Goal: Task Accomplishment & Management: Use online tool/utility

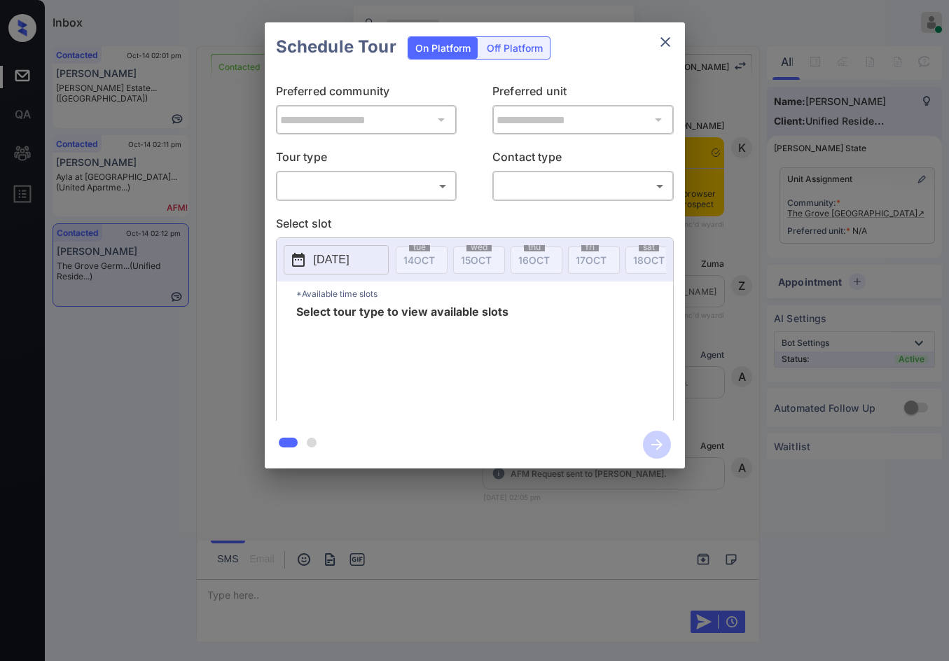
scroll to position [3016, 0]
click at [365, 188] on body "Inbox Jezcil Usanastre Online Set yourself offline Set yourself on break Profil…" at bounding box center [474, 330] width 949 height 661
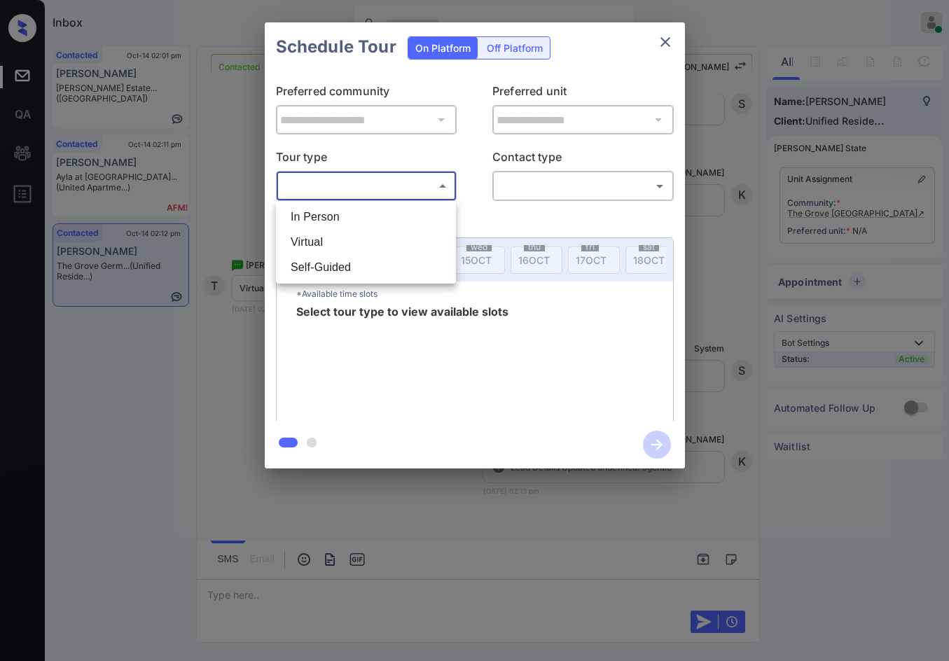
click at [901, 296] on div at bounding box center [474, 330] width 949 height 661
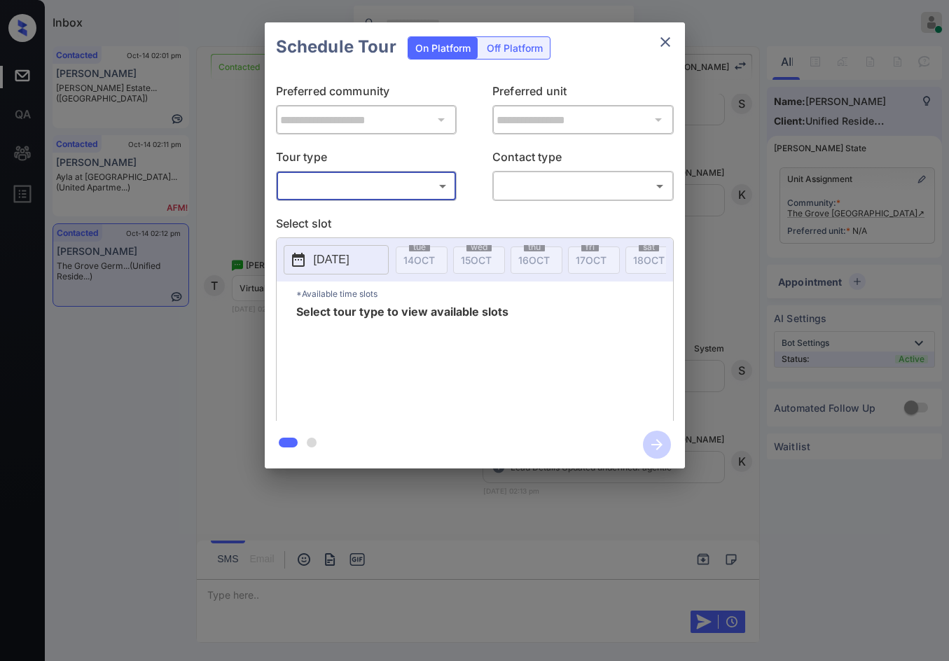
click at [853, 213] on div "**********" at bounding box center [474, 245] width 949 height 491
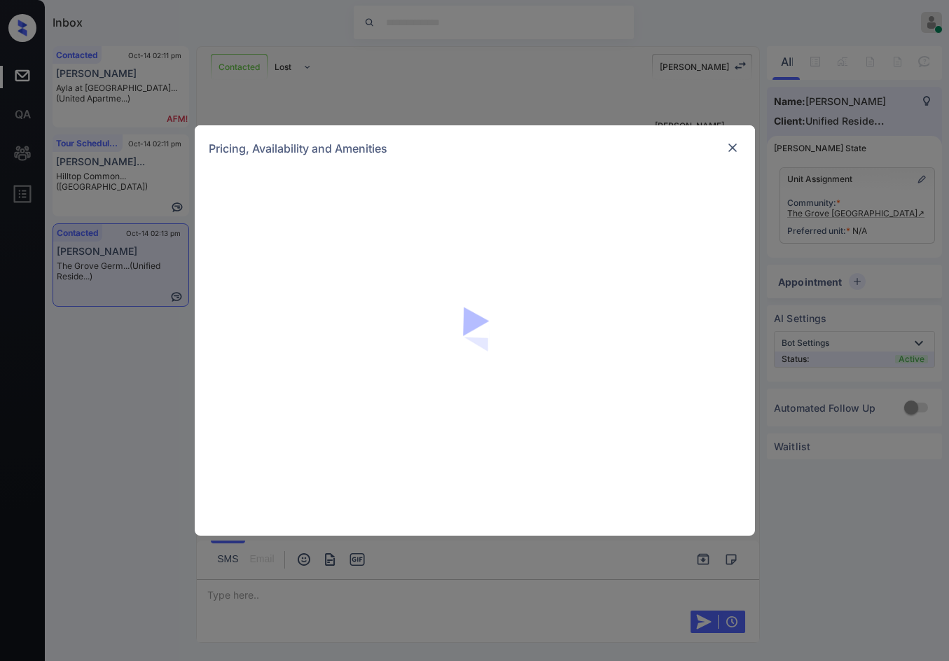
scroll to position [1616, 0]
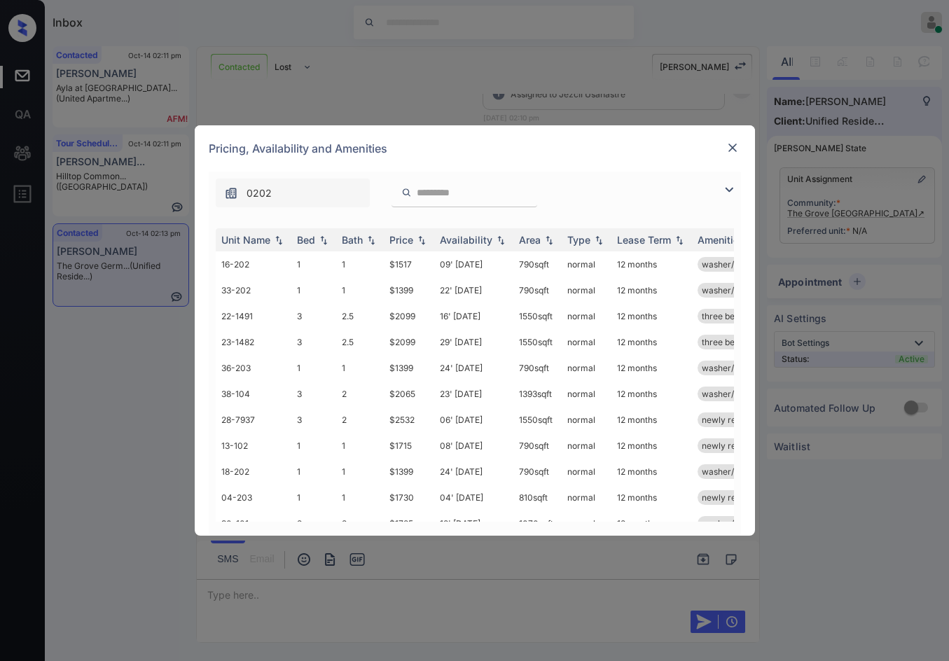
click at [726, 188] on img at bounding box center [728, 189] width 17 height 17
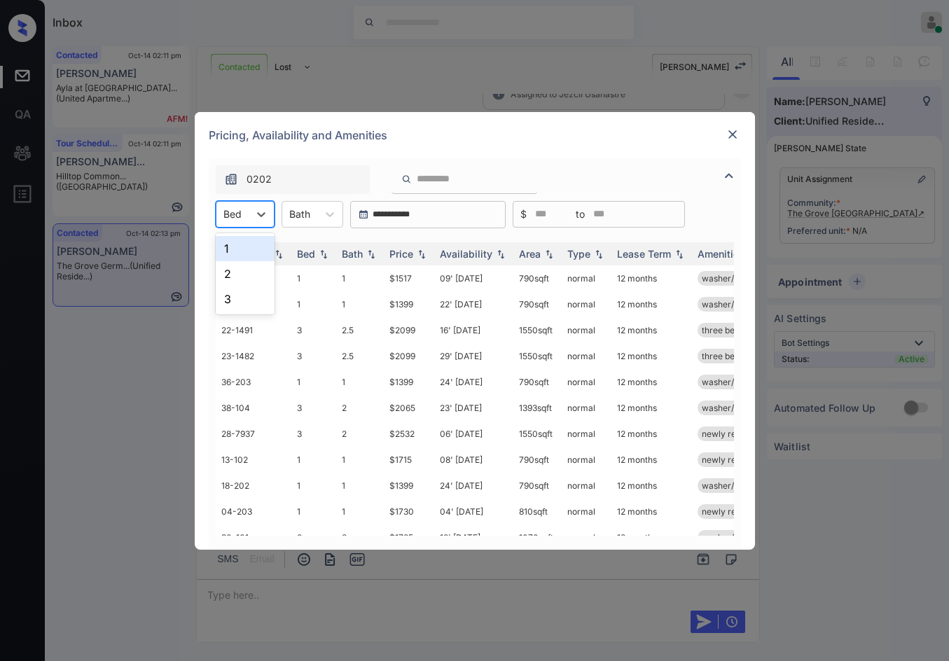
click at [225, 212] on input "text" at bounding box center [224, 214] width 3 height 12
click at [239, 262] on div "2" at bounding box center [245, 273] width 59 height 25
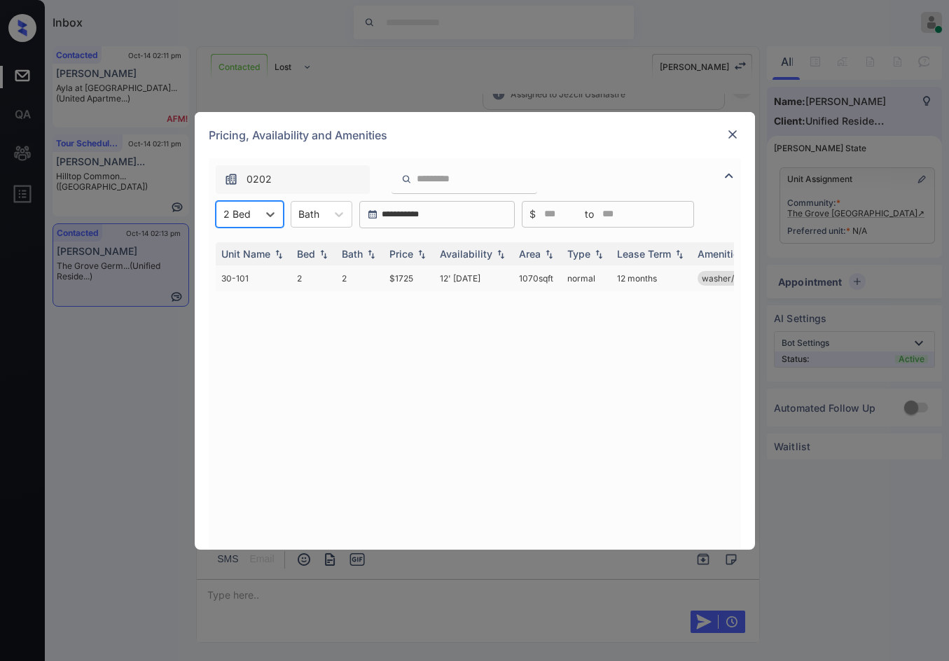
click at [435, 282] on td "12' Dec 25" at bounding box center [473, 278] width 79 height 26
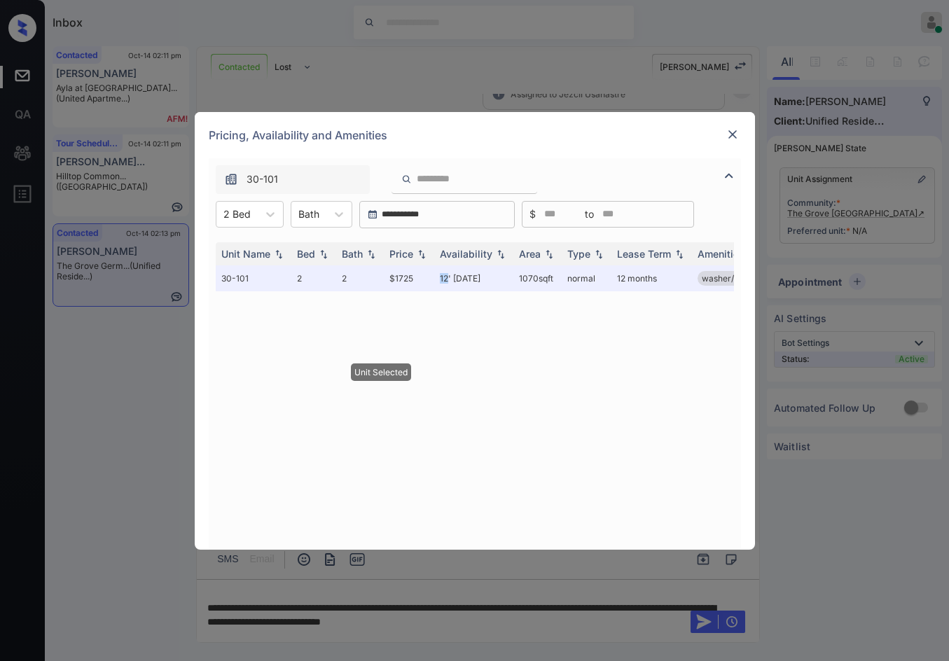
click at [729, 137] on img at bounding box center [732, 134] width 14 height 14
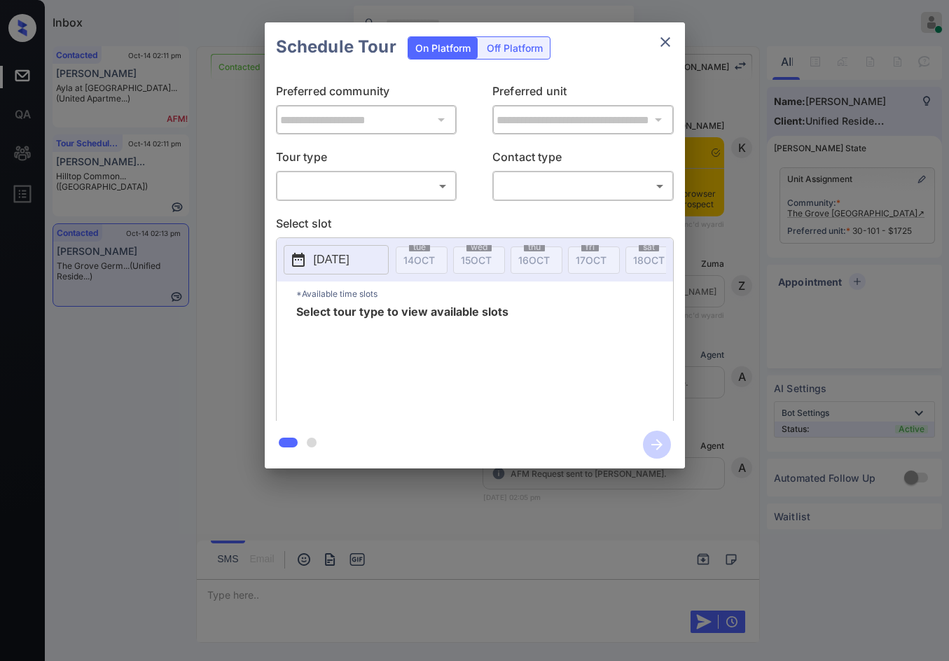
scroll to position [2407, 0]
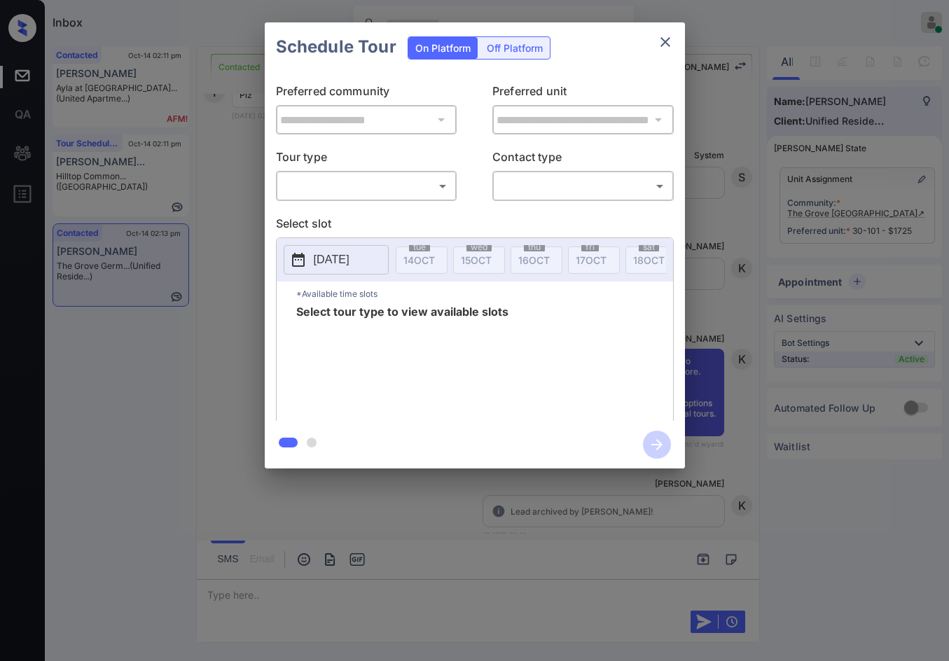
click at [333, 193] on body "Inbox Jezcil Usanastre Online Set yourself offline Set yourself on break Profil…" at bounding box center [474, 330] width 949 height 661
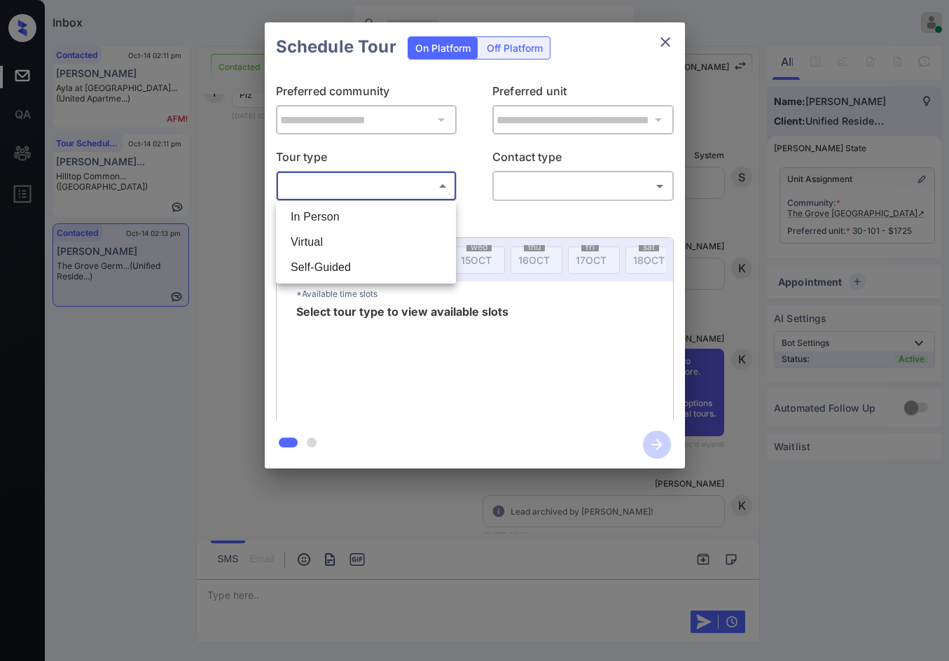
click at [333, 245] on li "Virtual" at bounding box center [365, 242] width 173 height 25
type input "*******"
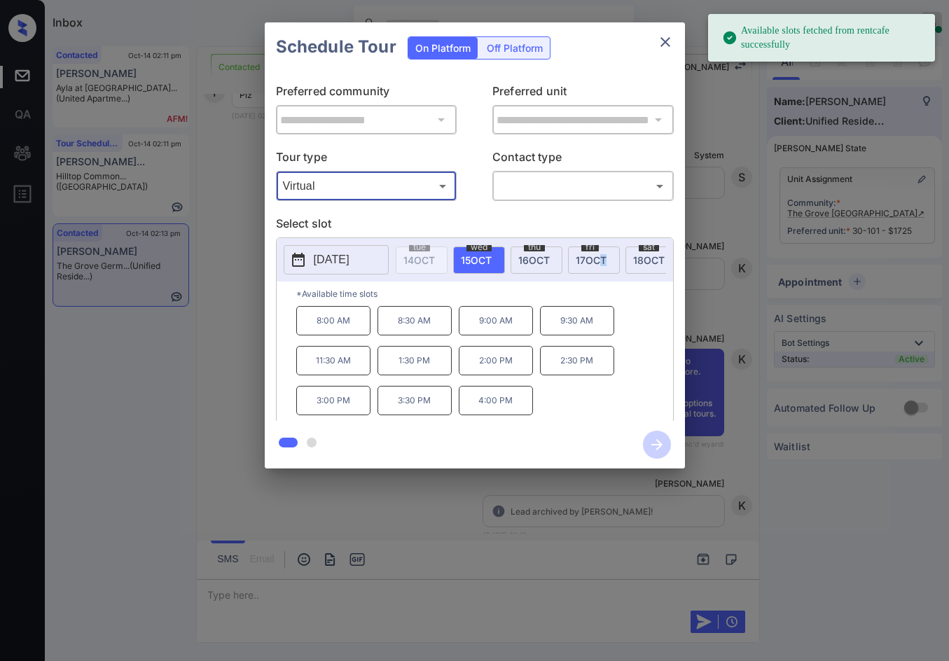
click at [603, 254] on span "17 OCT" at bounding box center [590, 260] width 31 height 12
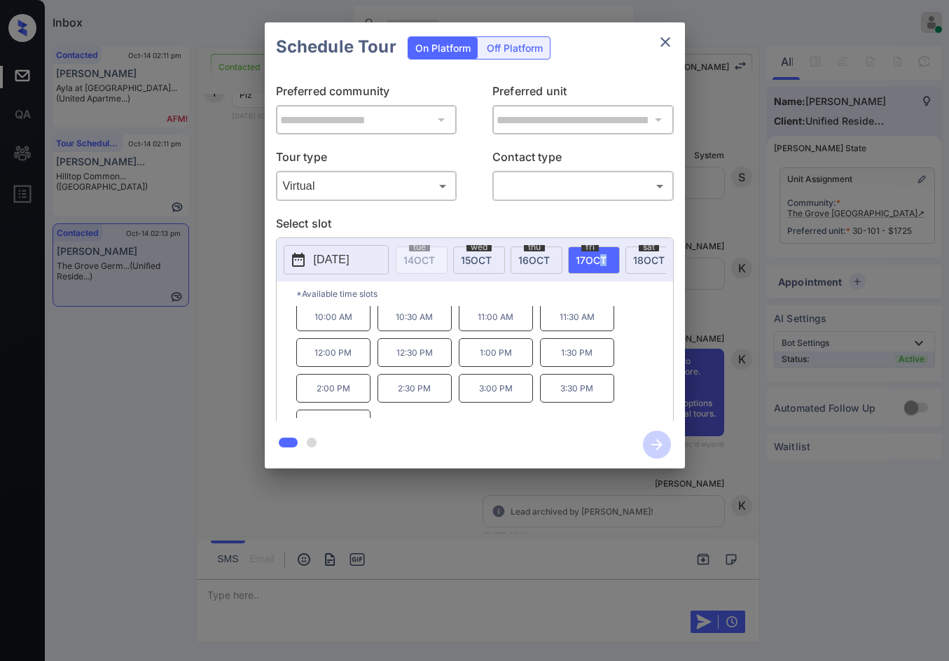
scroll to position [60, 0]
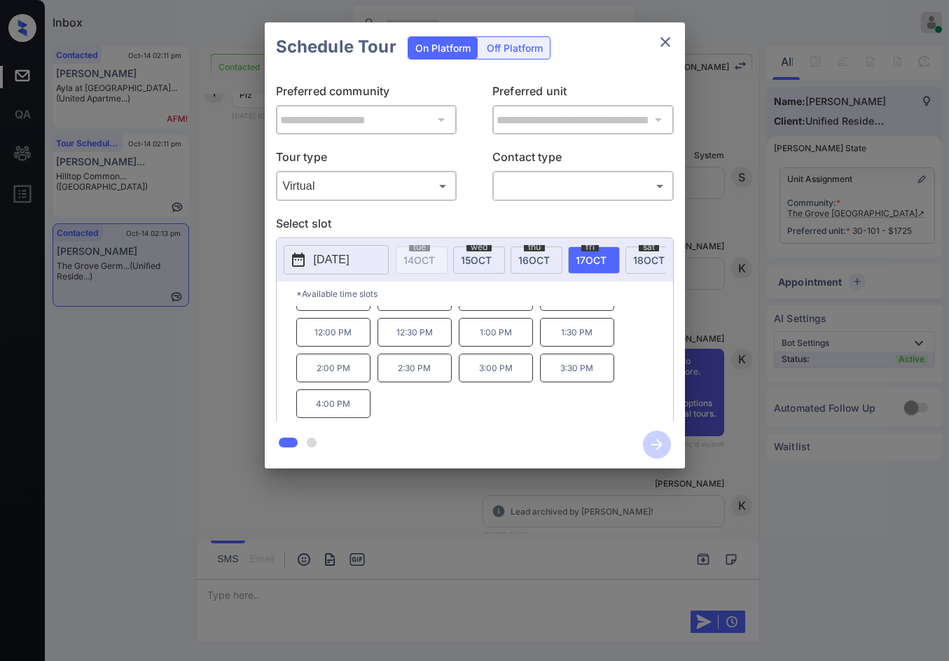
click at [228, 379] on div "**********" at bounding box center [474, 245] width 949 height 491
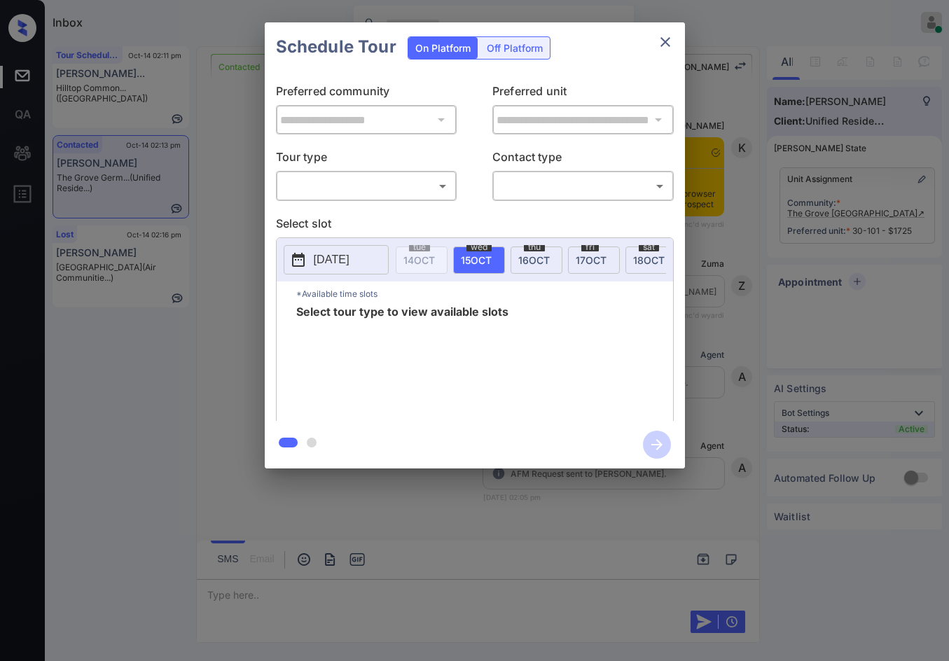
scroll to position [3282, 0]
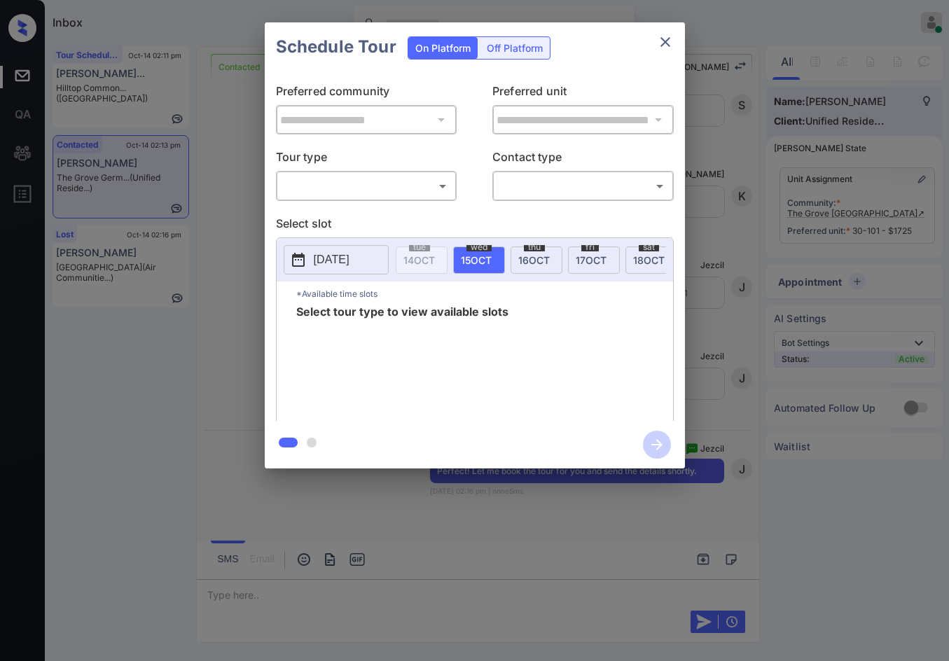
click at [363, 195] on body "Inbox Jezcil Usanastre Online Set yourself offline Set yourself on break Profil…" at bounding box center [474, 330] width 949 height 661
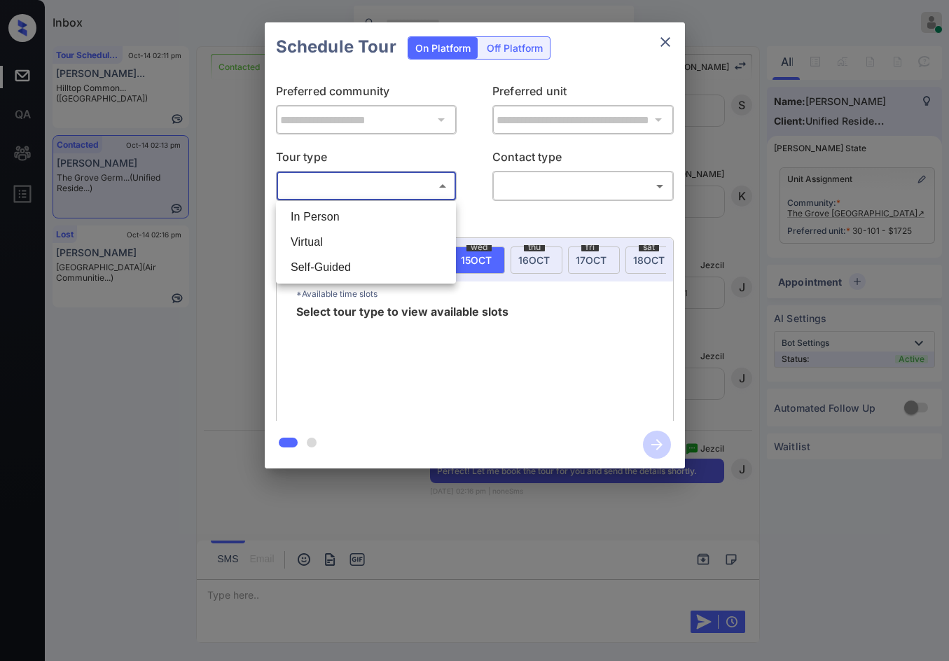
click at [375, 245] on li "Virtual" at bounding box center [365, 242] width 173 height 25
type input "*******"
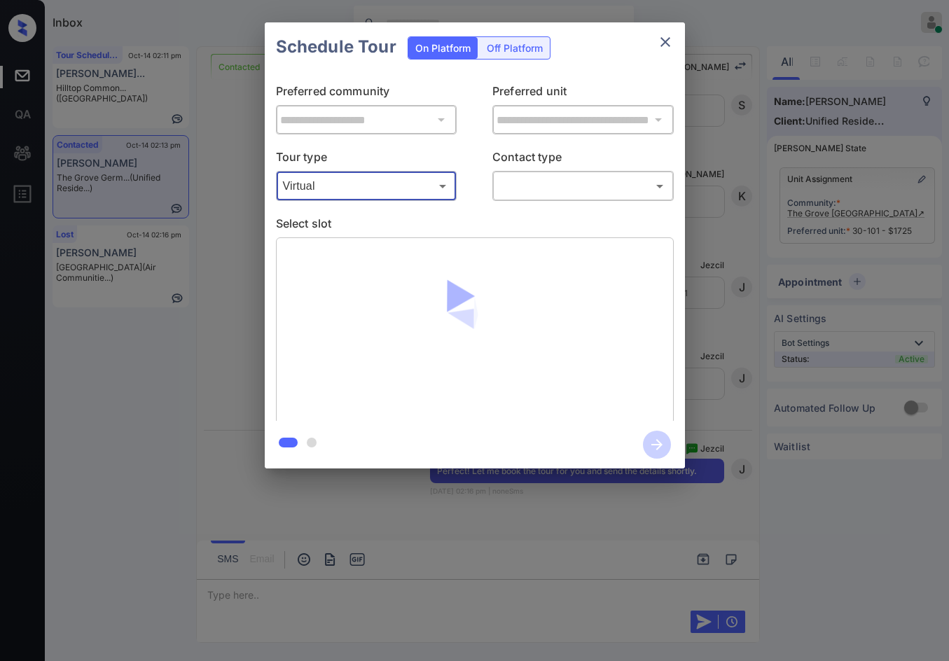
click at [506, 191] on body "Inbox Jezcil Usanastre Online Set yourself offline Set yourself on break Profil…" at bounding box center [474, 330] width 949 height 661
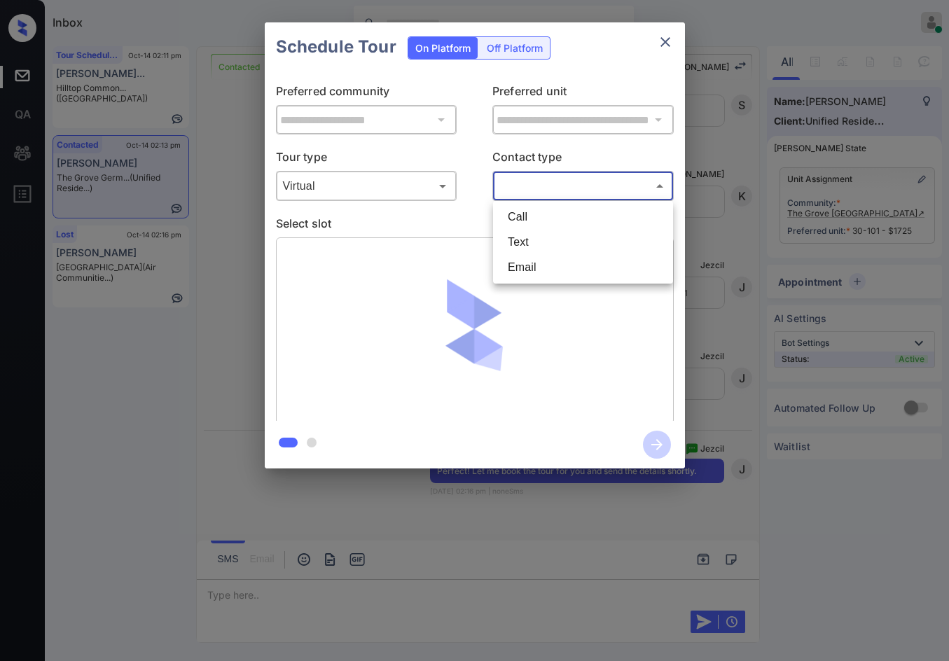
click at [529, 237] on li "Text" at bounding box center [582, 242] width 173 height 25
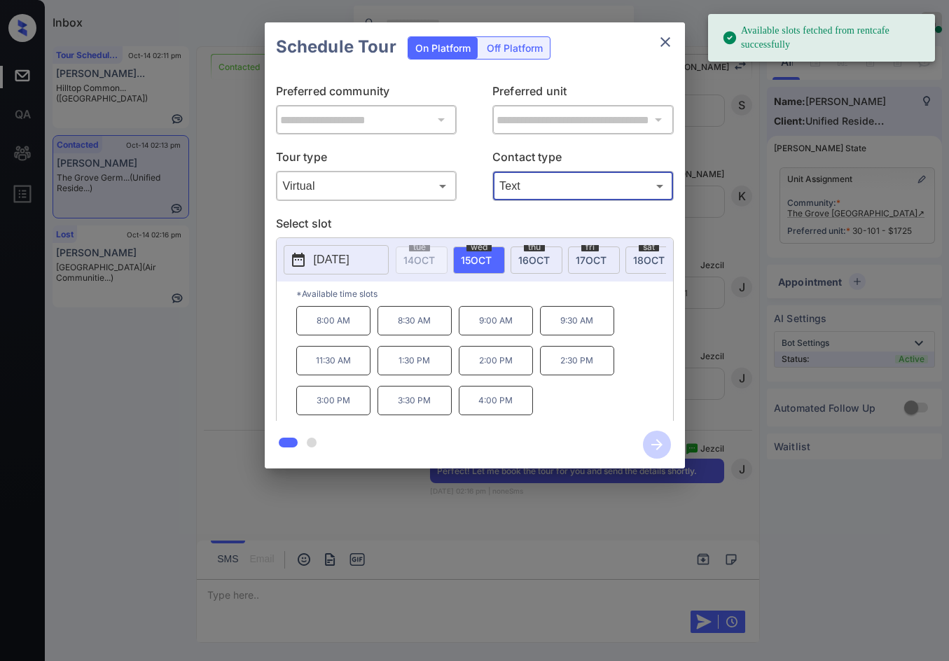
type input "****"
click at [595, 265] on div "fri 17 OCT" at bounding box center [594, 259] width 52 height 27
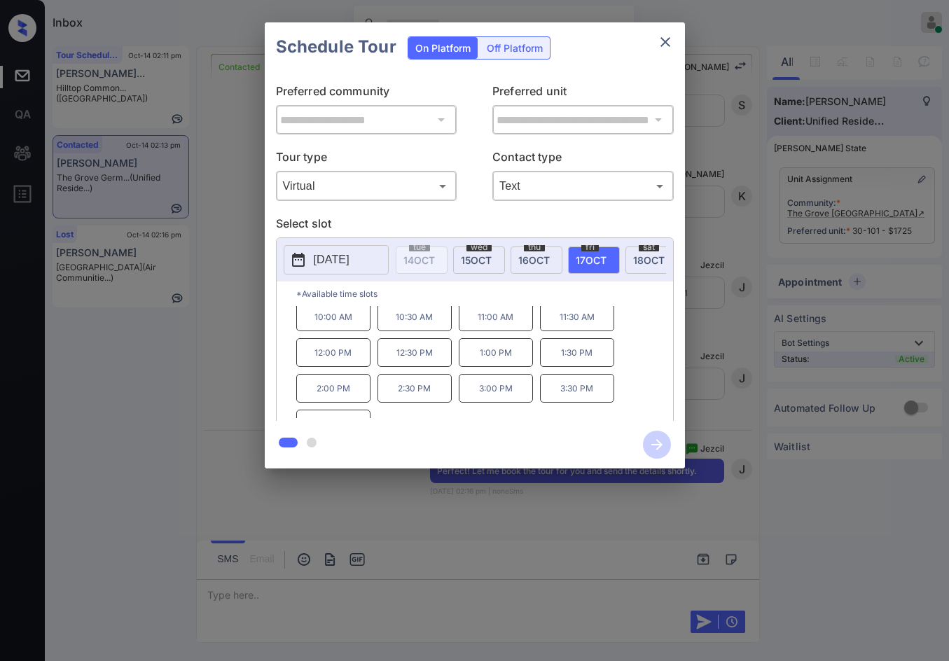
scroll to position [60, 0]
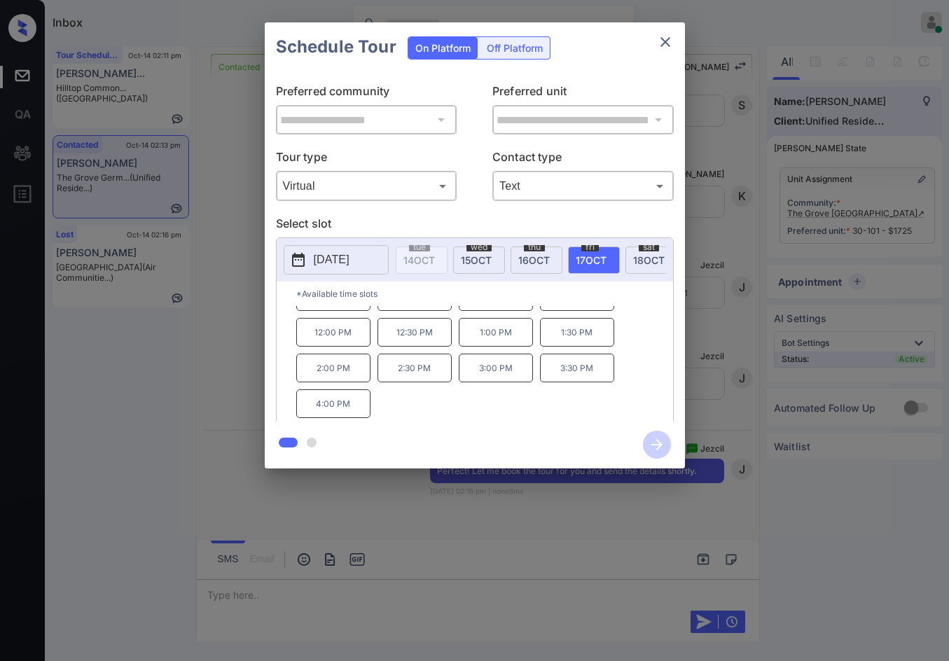
click at [365, 372] on p "2:00 PM" at bounding box center [333, 368] width 74 height 29
click at [647, 433] on icon "button" at bounding box center [657, 445] width 28 height 28
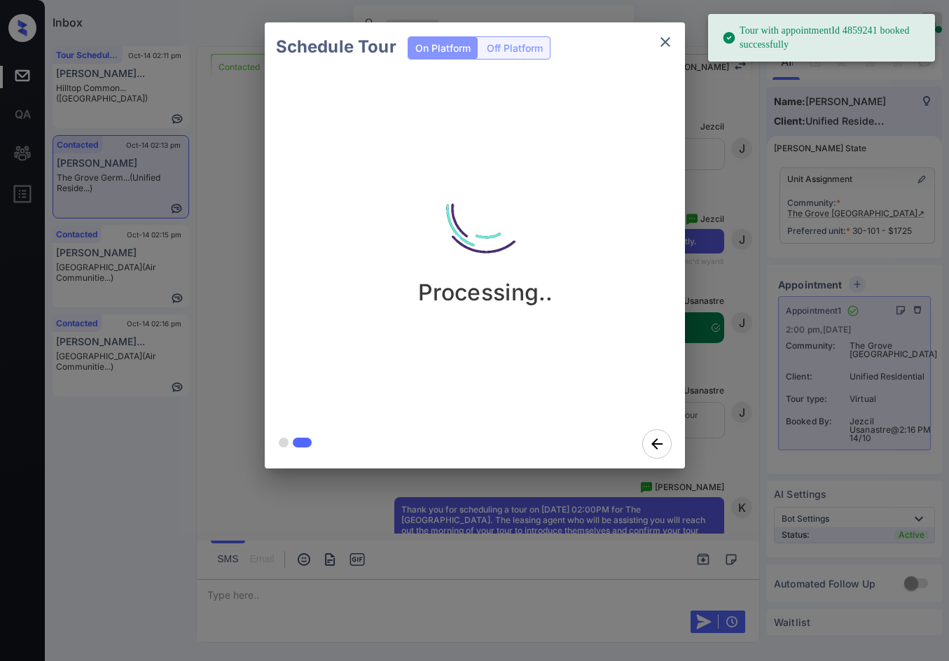
scroll to position [3581, 0]
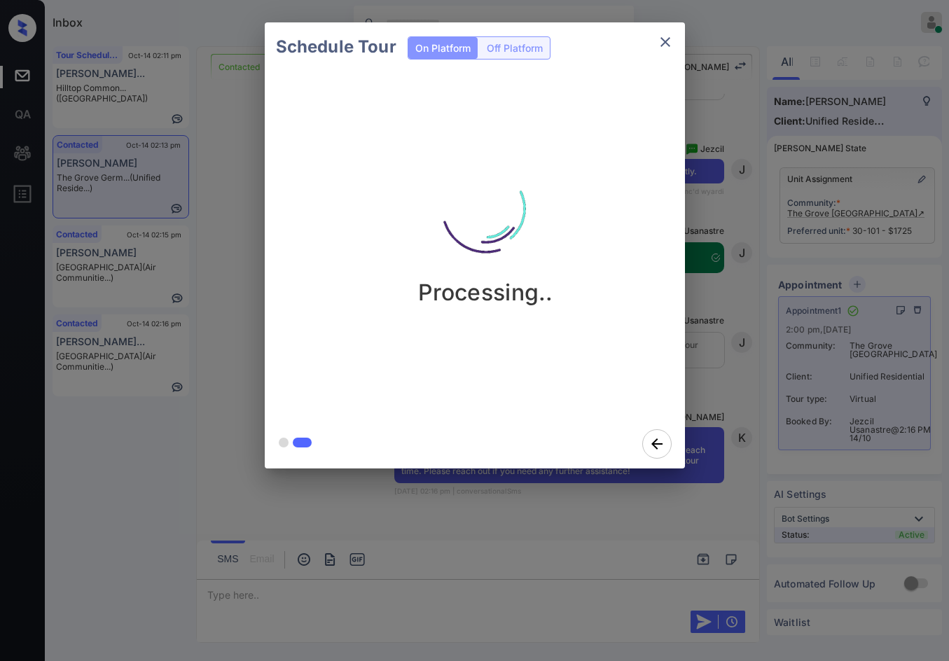
click at [224, 231] on div "Schedule Tour On Platform Off Platform Processing.." at bounding box center [474, 245] width 949 height 491
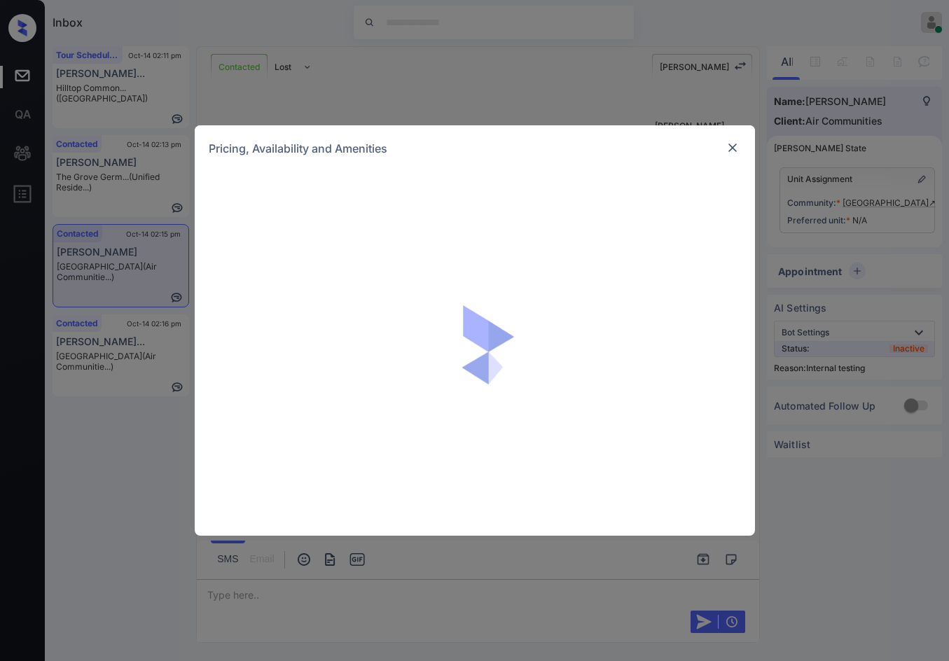
scroll to position [1846, 0]
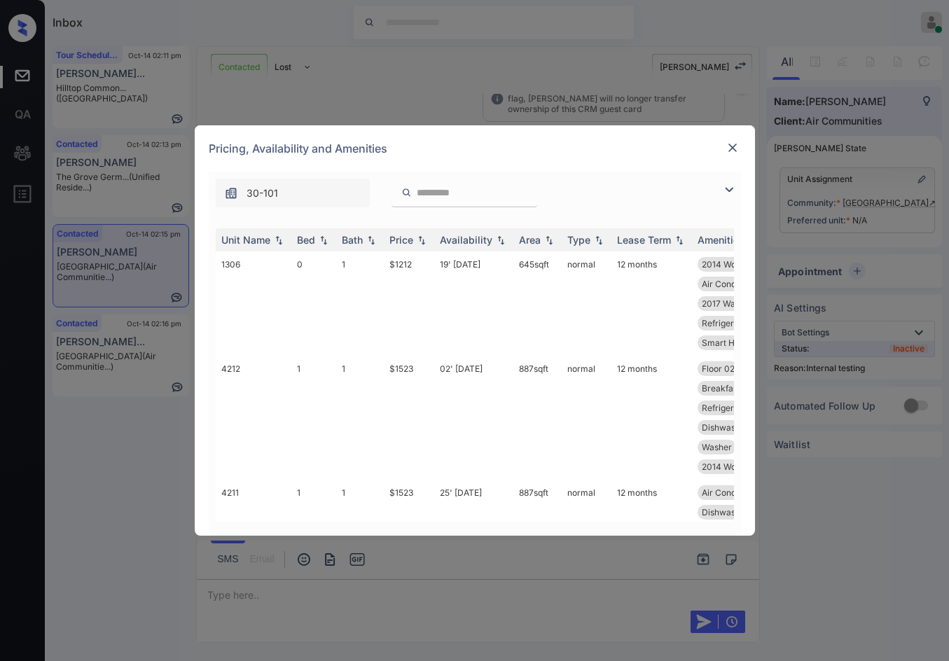
click at [725, 193] on img at bounding box center [728, 189] width 17 height 17
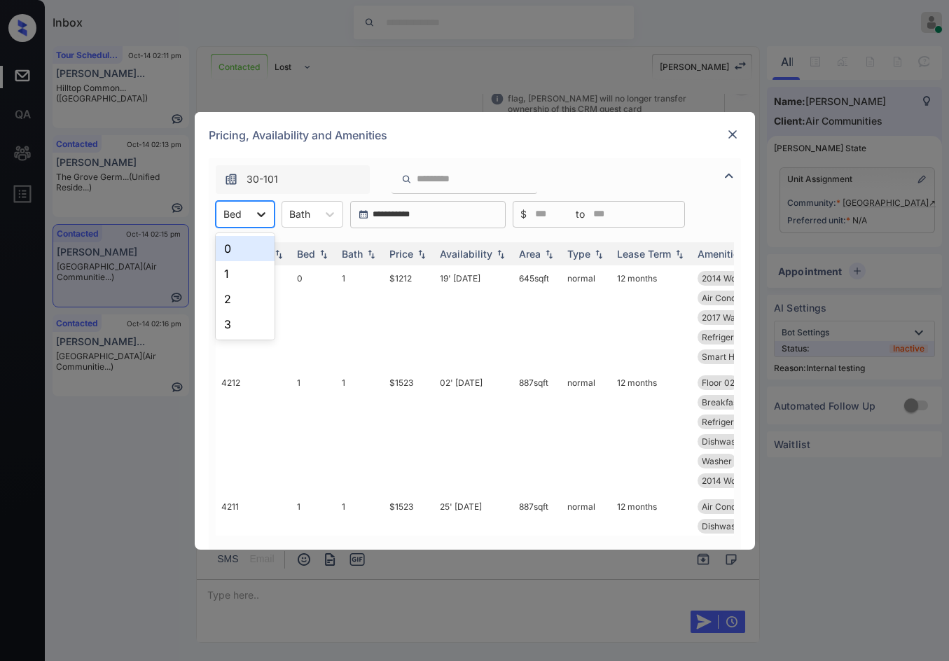
click at [254, 218] on icon at bounding box center [261, 214] width 14 height 14
click at [260, 296] on div "2" at bounding box center [245, 298] width 59 height 25
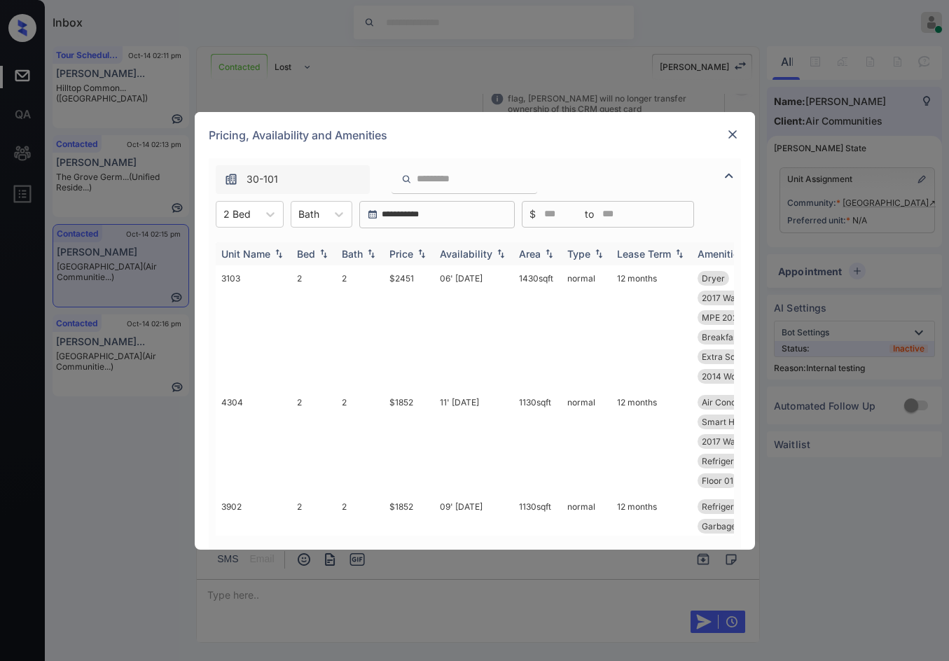
click at [423, 255] on img at bounding box center [421, 254] width 14 height 10
click at [424, 255] on img at bounding box center [421, 254] width 14 height 11
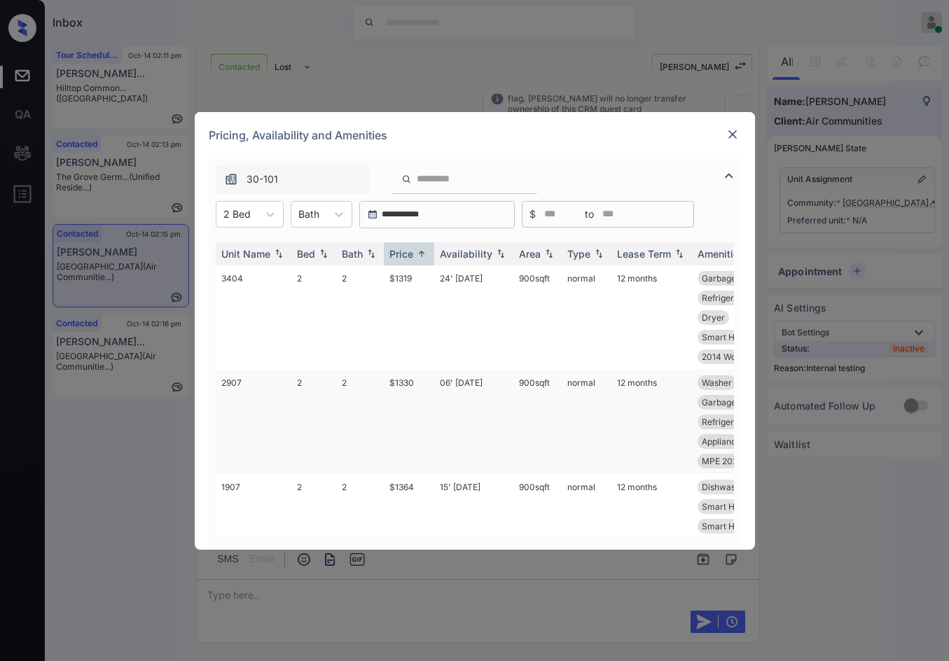
click at [410, 384] on td "$1330" at bounding box center [409, 422] width 50 height 104
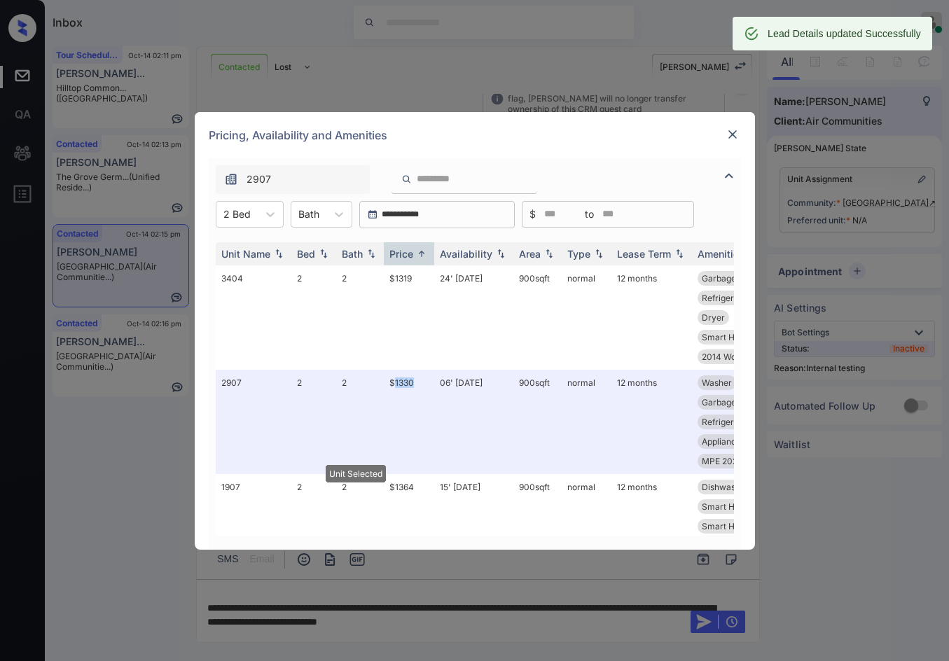
click at [736, 134] on img at bounding box center [732, 134] width 14 height 14
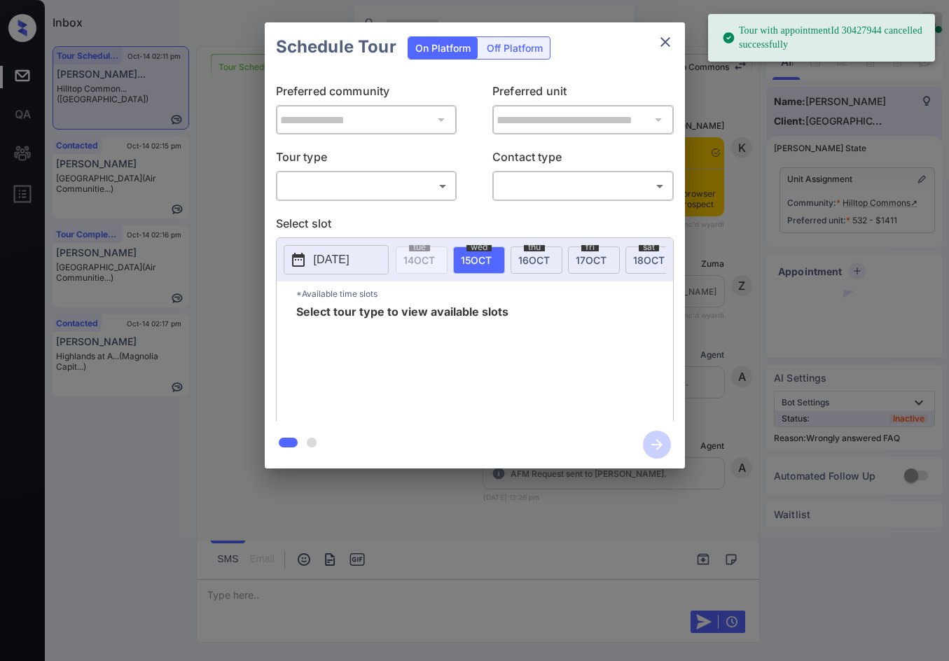
scroll to position [10472, 0]
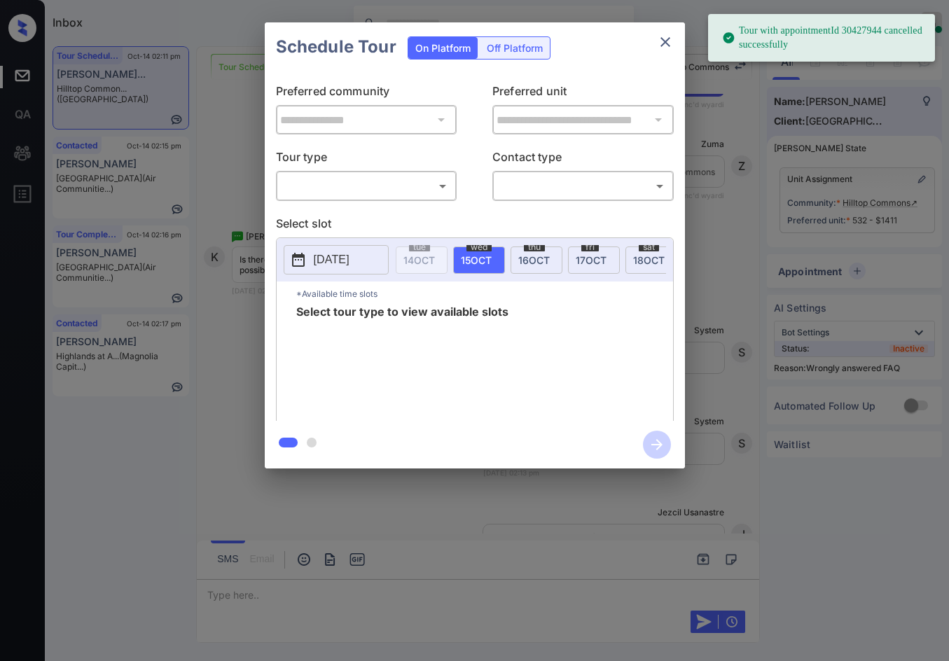
click at [354, 197] on body "Tour with appointmentId 30427944 cancelled successfully Inbox Jezcil Usanastre …" at bounding box center [474, 330] width 949 height 661
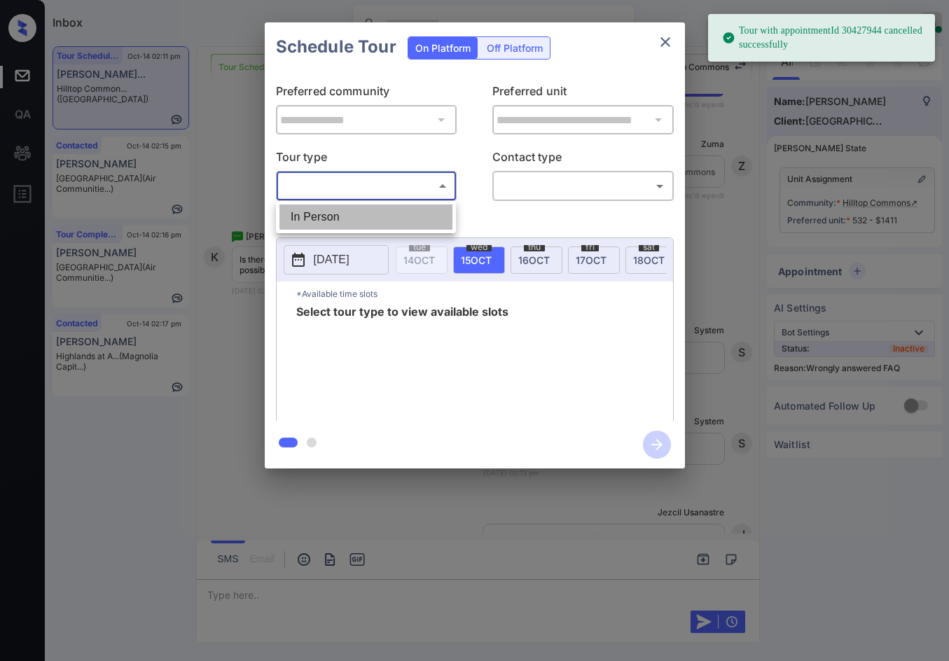
click at [354, 211] on li "In Person" at bounding box center [365, 216] width 173 height 25
type input "********"
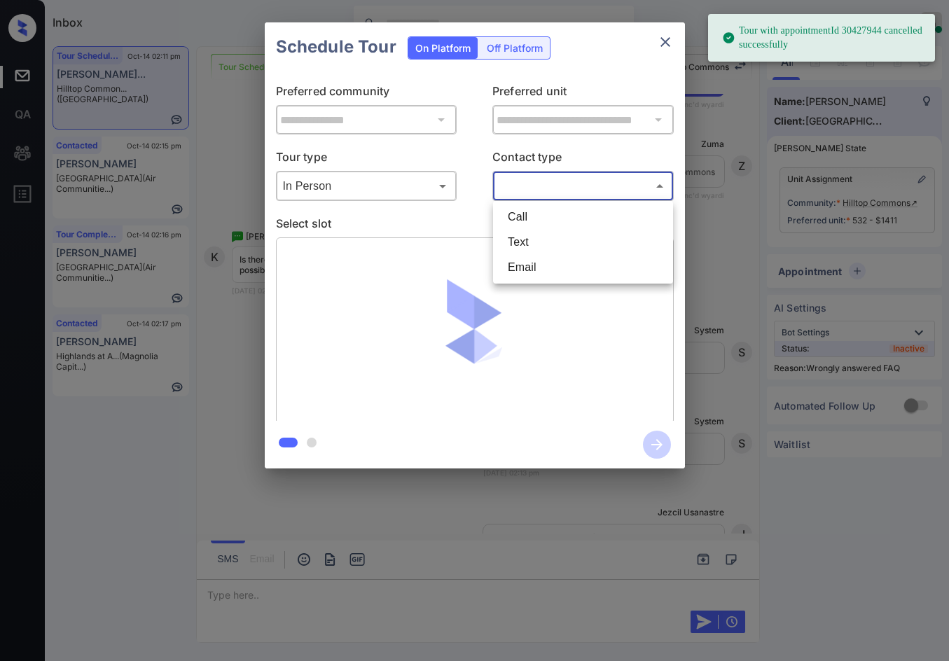
click at [569, 196] on body "Tour with appointmentId 30427944 cancelled successfully Inbox Jezcil Usanastre …" at bounding box center [474, 330] width 949 height 661
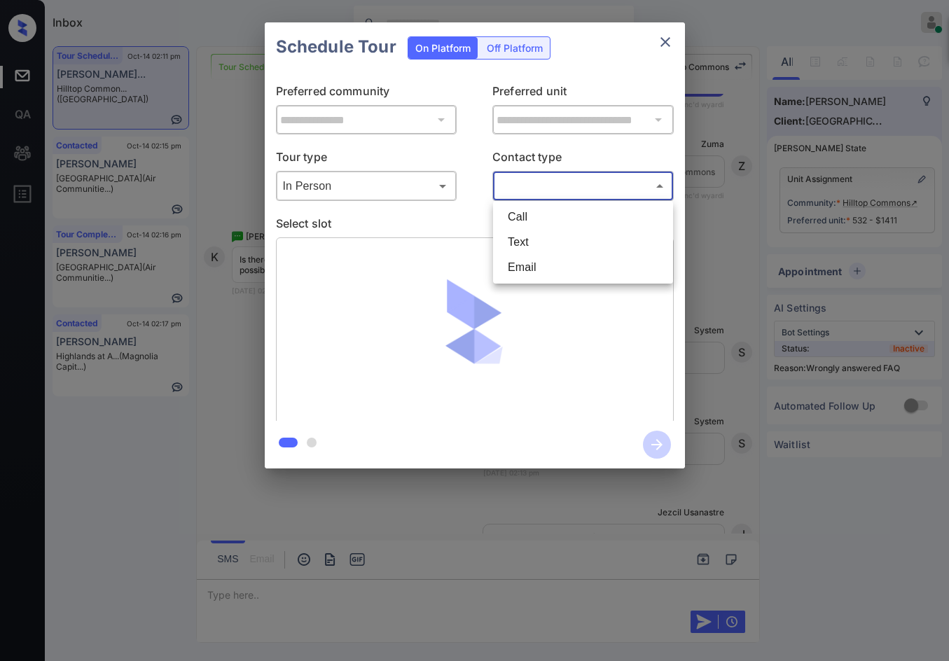
click at [548, 239] on li "Text" at bounding box center [582, 242] width 173 height 25
type input "****"
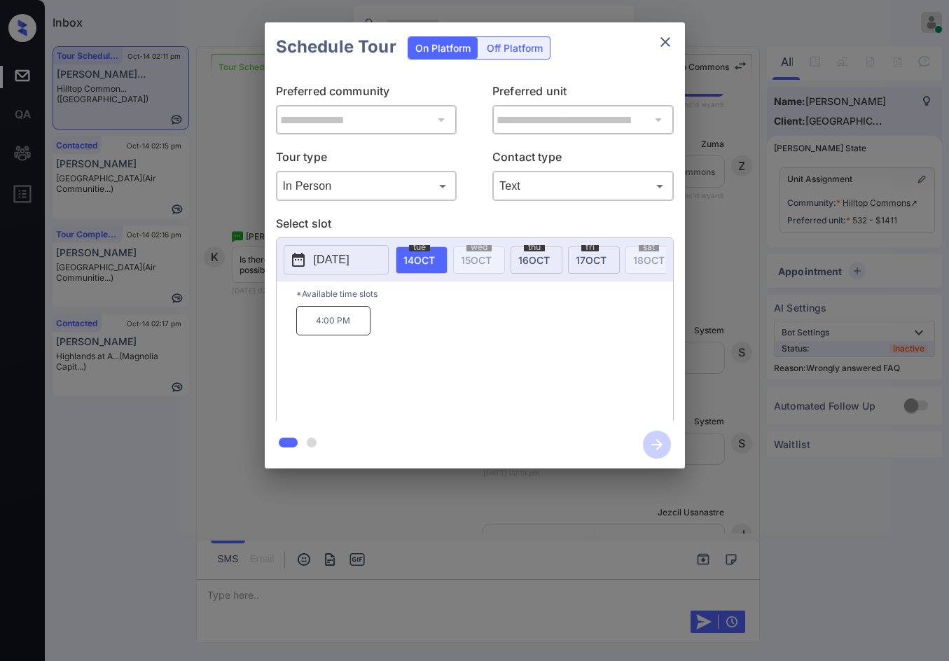
drag, startPoint x: 535, startPoint y: 263, endPoint x: 528, endPoint y: 267, distance: 8.2
click at [535, 263] on span "16 OCT" at bounding box center [534, 260] width 32 height 12
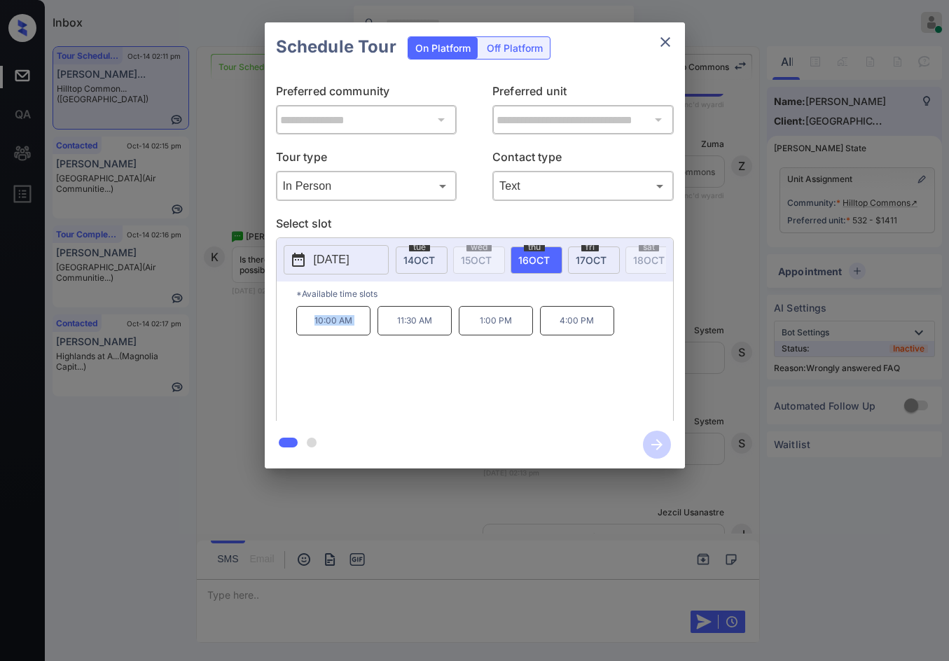
drag, startPoint x: 310, startPoint y: 333, endPoint x: 377, endPoint y: 332, distance: 66.5
click at [377, 332] on div "10:00 AM 11:30 AM 1:00 PM 4:00 PM" at bounding box center [484, 362] width 377 height 112
copy p "10:00 AM"
drag, startPoint x: 475, startPoint y: 336, endPoint x: 512, endPoint y: 337, distance: 37.1
click at [512, 335] on p "1:00 PM" at bounding box center [496, 320] width 74 height 29
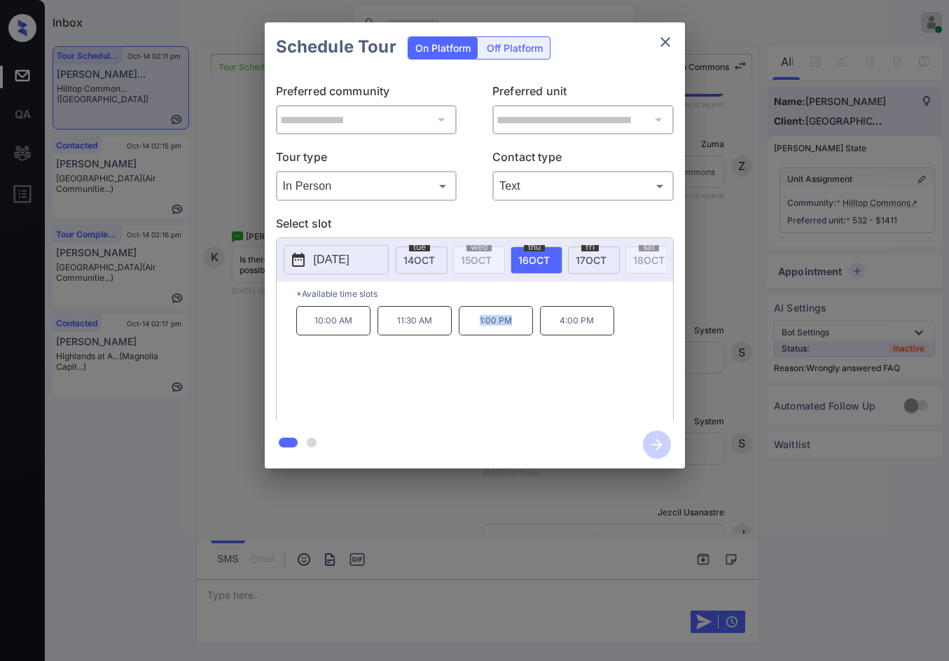
copy p "1:00 PM"
drag, startPoint x: 566, startPoint y: 336, endPoint x: 603, endPoint y: 339, distance: 37.2
click at [603, 335] on p "4:00 PM" at bounding box center [577, 320] width 74 height 29
copy p "4:00 PM"
click at [169, 382] on div "**********" at bounding box center [474, 245] width 949 height 491
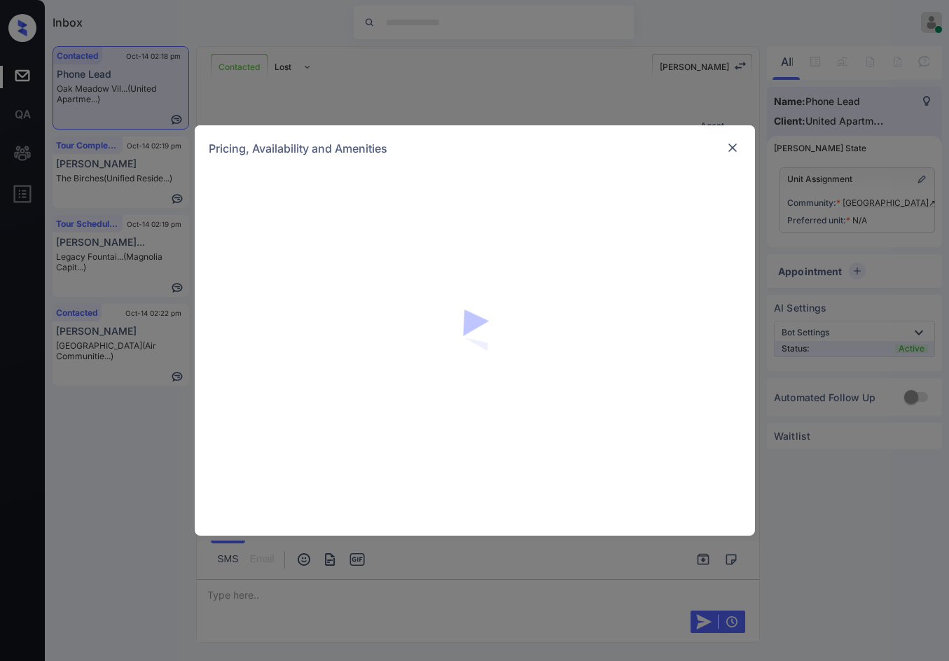
scroll to position [210, 0]
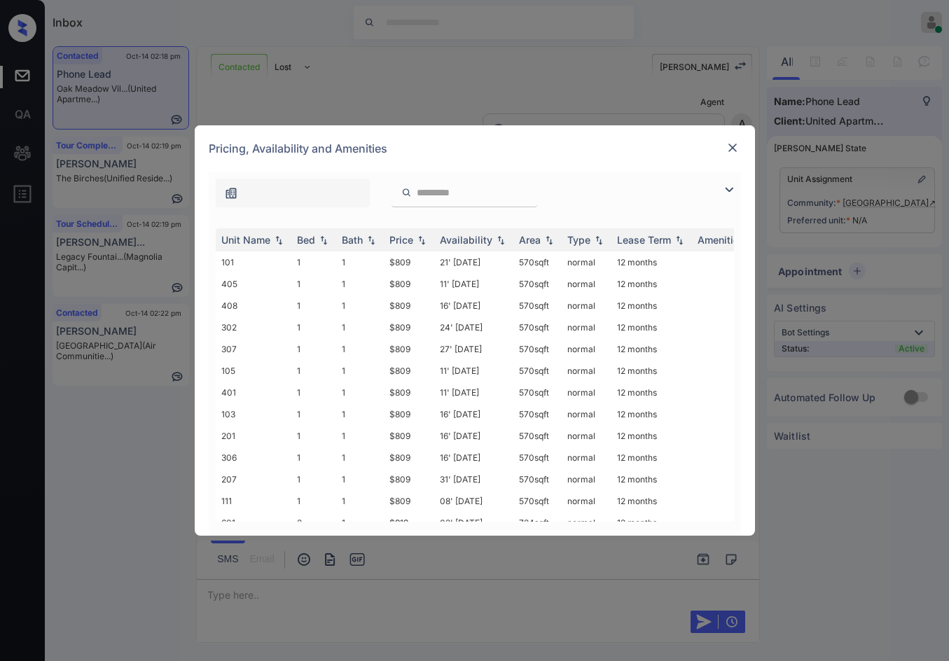
click at [725, 192] on img at bounding box center [728, 189] width 17 height 17
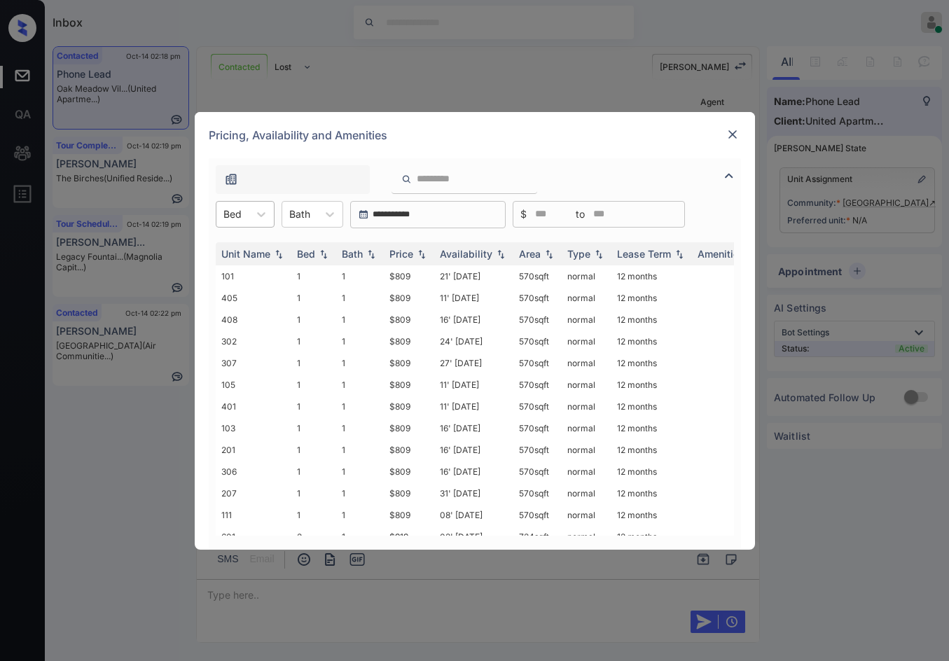
click at [234, 218] on div at bounding box center [232, 214] width 18 height 15
click at [225, 272] on div "2" at bounding box center [245, 273] width 59 height 25
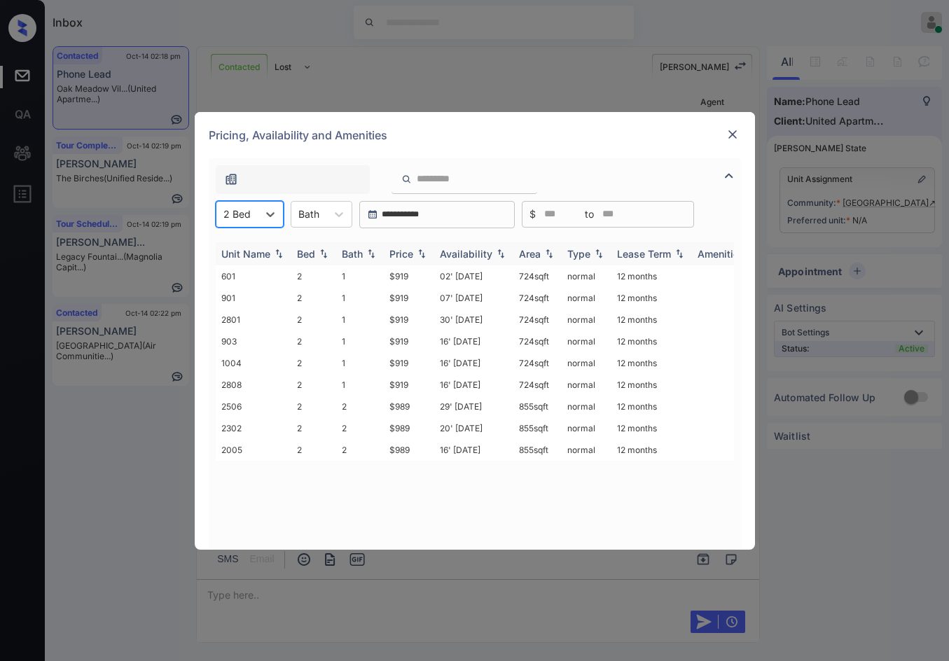
click at [425, 253] on img at bounding box center [421, 254] width 14 height 10
click at [425, 253] on img at bounding box center [421, 254] width 14 height 11
click at [412, 271] on td "$919" at bounding box center [409, 276] width 50 height 22
click at [413, 272] on td "$919" at bounding box center [409, 276] width 50 height 22
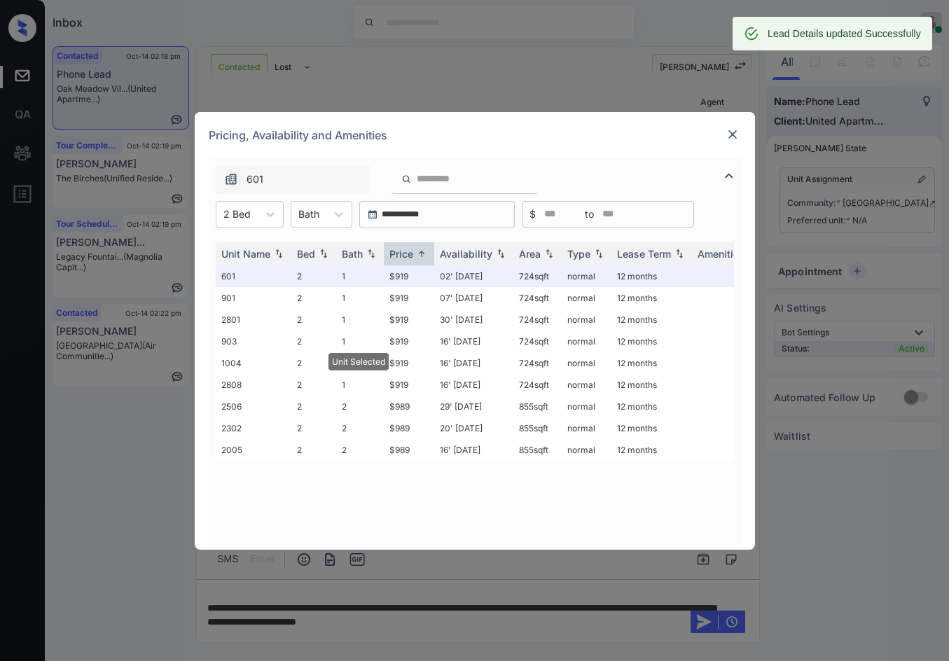
click at [733, 134] on img at bounding box center [732, 134] width 14 height 14
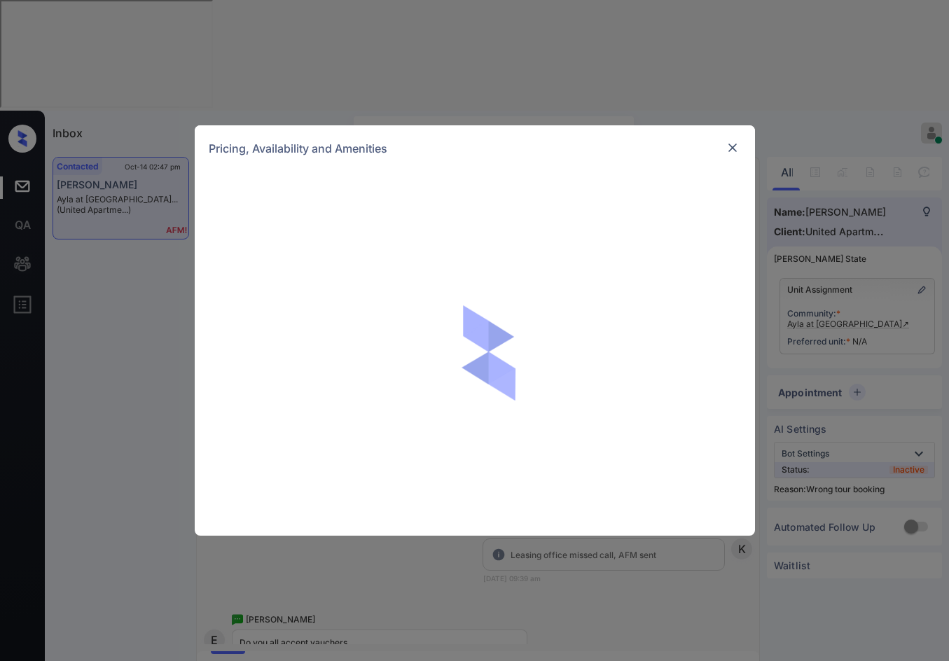
scroll to position [11155, 0]
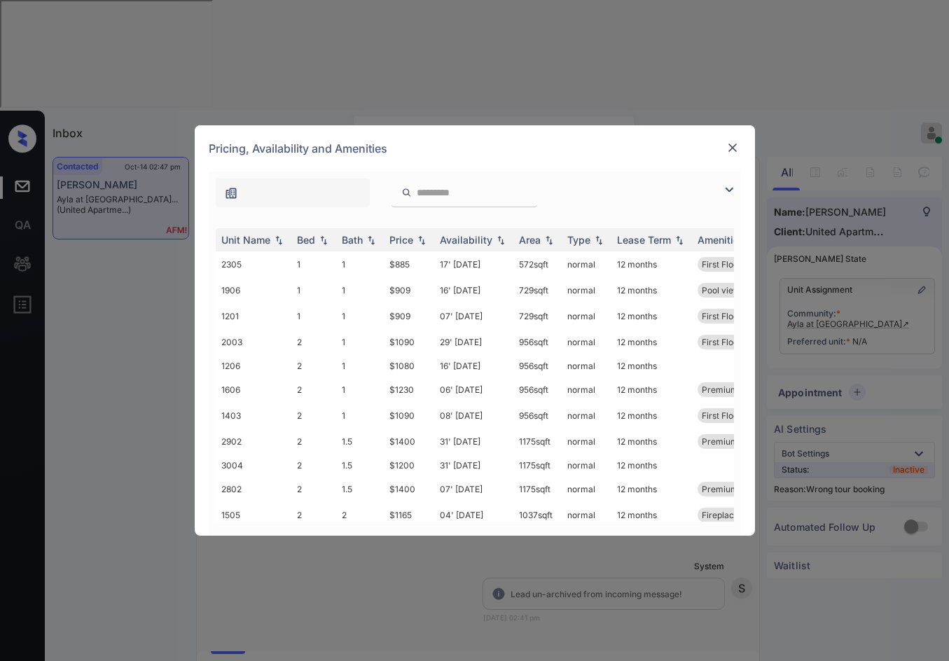
click at [728, 188] on img at bounding box center [728, 189] width 17 height 17
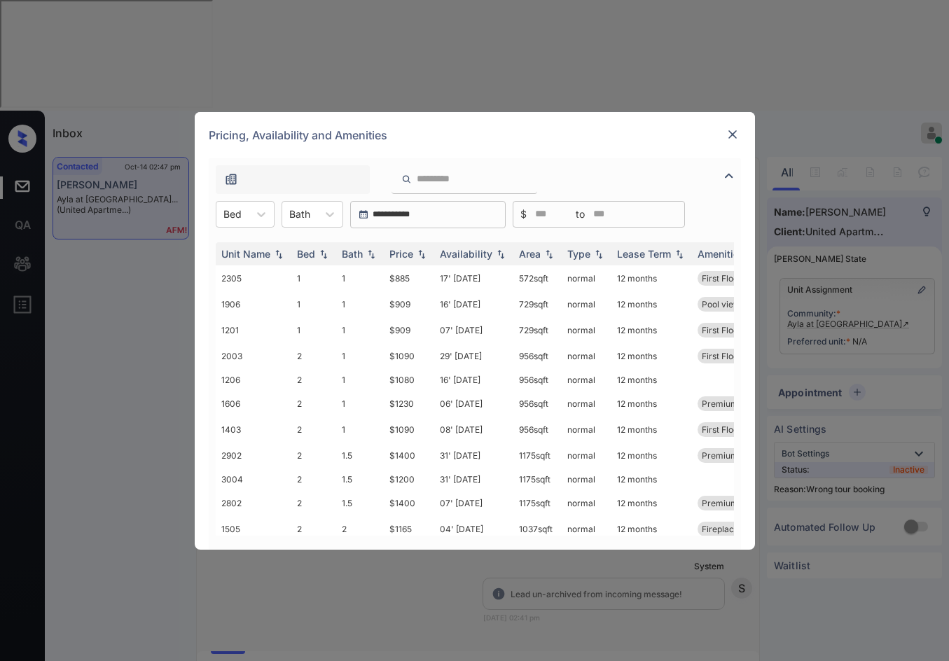
click at [242, 228] on div "Unit Name Bed Bath Price Availability Area Type Lease Term Amenities 2305 1 1 $…" at bounding box center [475, 388] width 532 height 321
click at [248, 219] on div "Bed" at bounding box center [232, 214] width 32 height 20
drag, startPoint x: 254, startPoint y: 271, endPoint x: 273, endPoint y: 269, distance: 19.0
click at [254, 270] on div "2" at bounding box center [245, 273] width 59 height 25
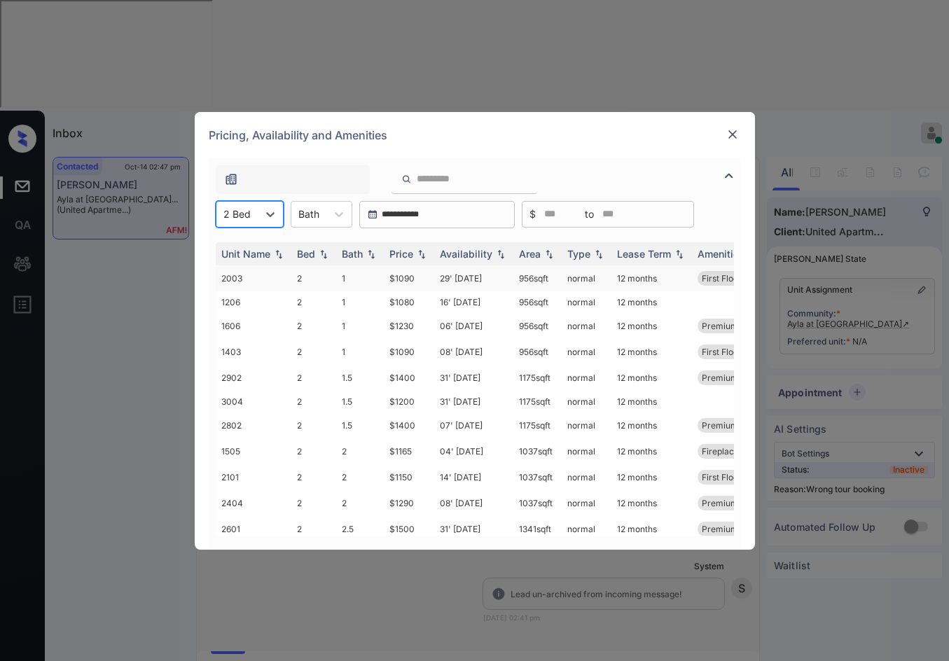
click at [412, 277] on td "$1090" at bounding box center [409, 278] width 50 height 26
drag, startPoint x: 412, startPoint y: 277, endPoint x: 660, endPoint y: 167, distance: 270.8
click at [412, 276] on td "$1090" at bounding box center [409, 278] width 50 height 26
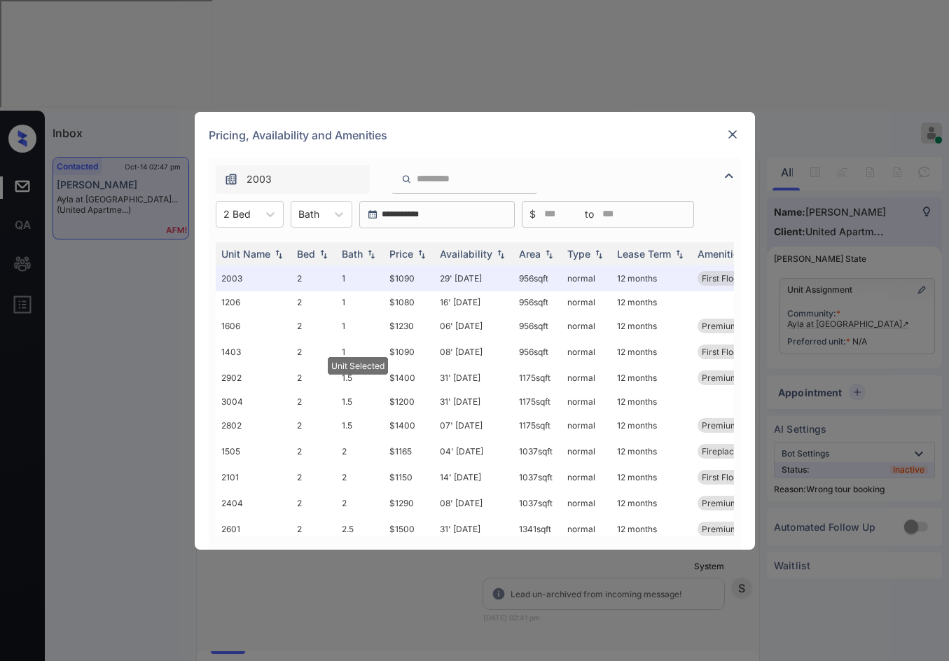
click at [737, 134] on img at bounding box center [732, 134] width 14 height 14
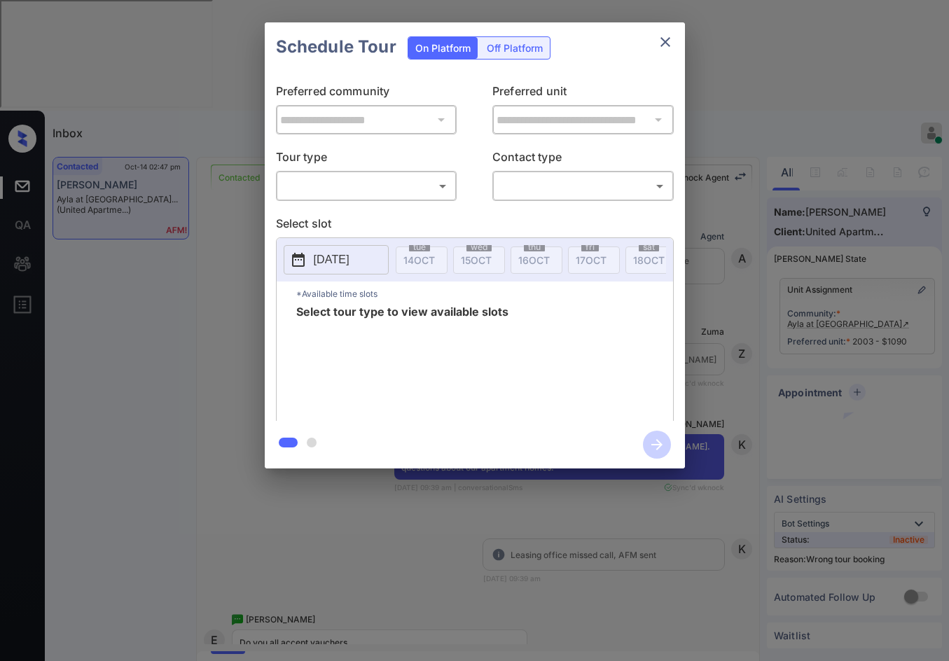
scroll to position [12177, 0]
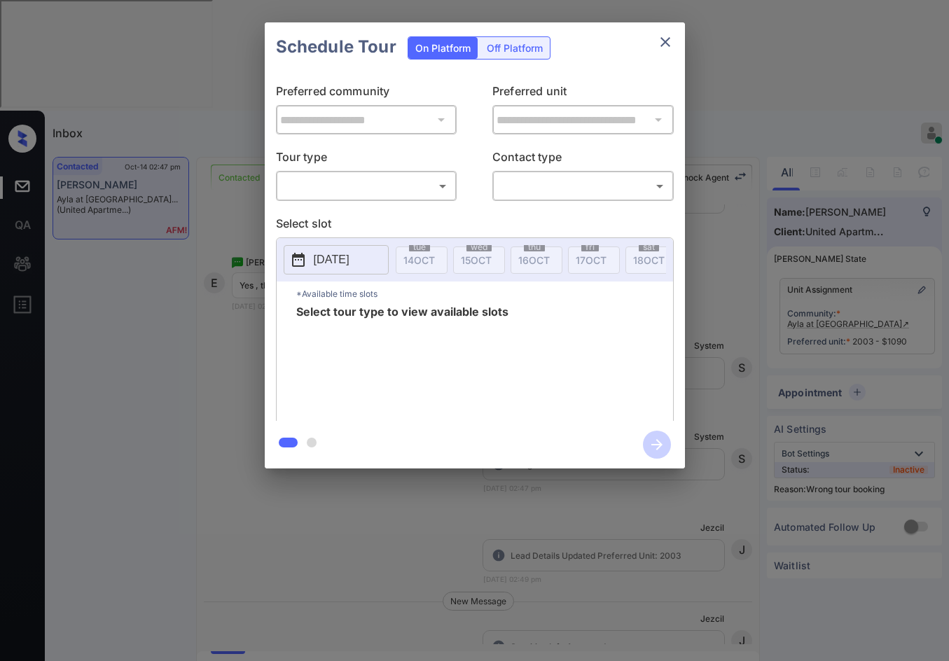
click at [340, 184] on body "Inbox Jezcil Usanastre Online Set yourself offline Set yourself on break Profil…" at bounding box center [474, 330] width 949 height 661
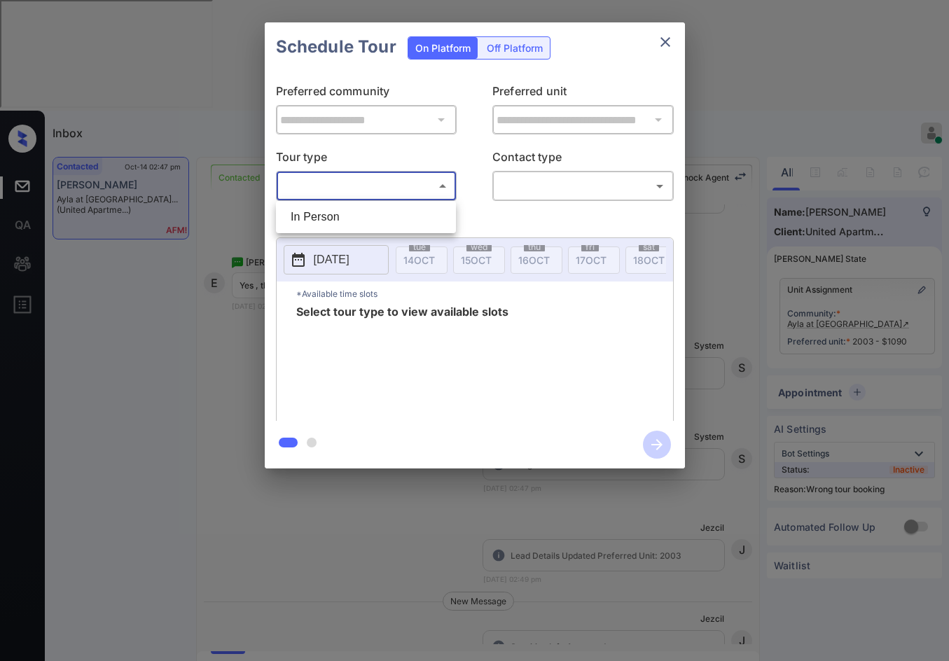
click at [331, 206] on li "In Person" at bounding box center [365, 216] width 173 height 25
type input "********"
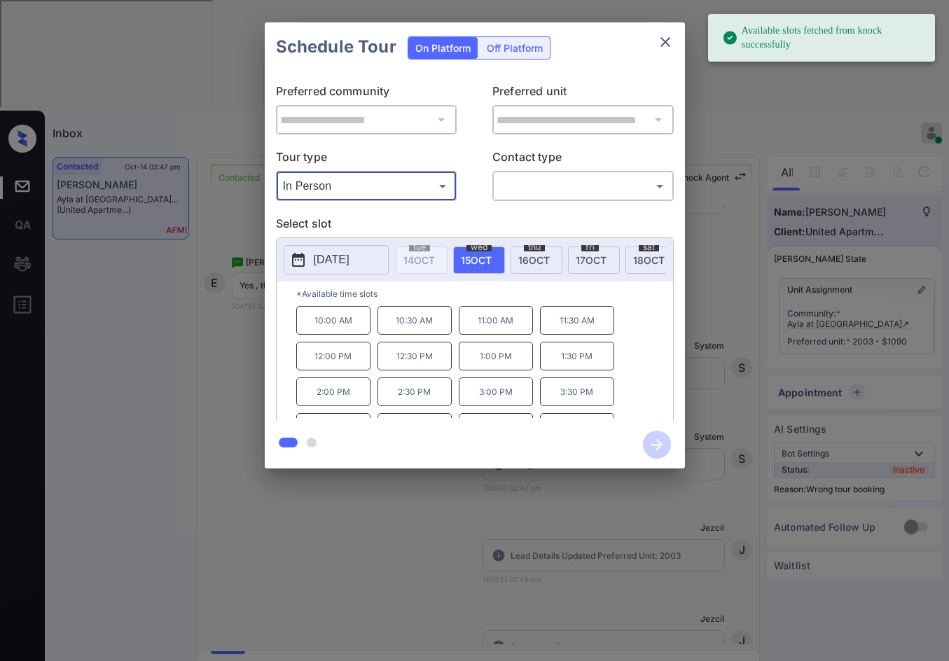
click at [529, 177] on body "Available slots fetched from knock successfully Inbox Jezcil Usanastre Online S…" at bounding box center [474, 330] width 949 height 661
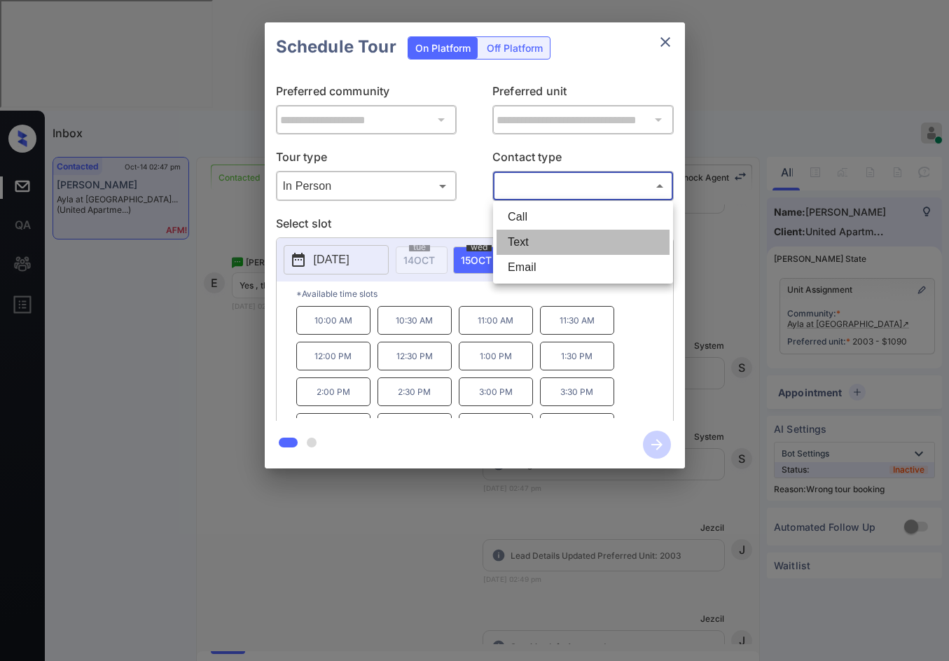
click at [543, 237] on li "Text" at bounding box center [582, 242] width 173 height 25
type input "****"
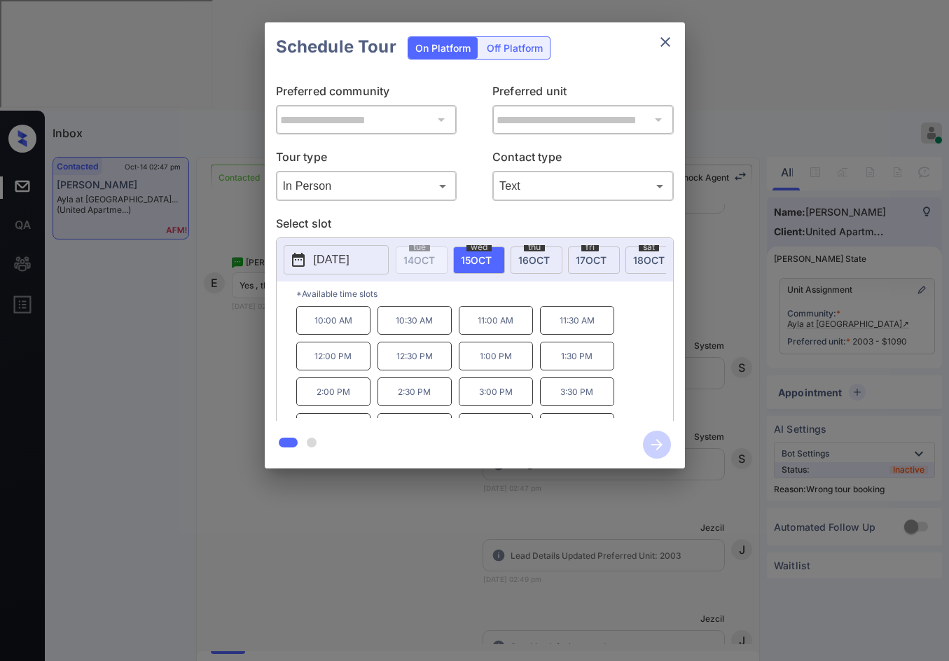
click at [580, 262] on span "17 OCT" at bounding box center [590, 260] width 31 height 12
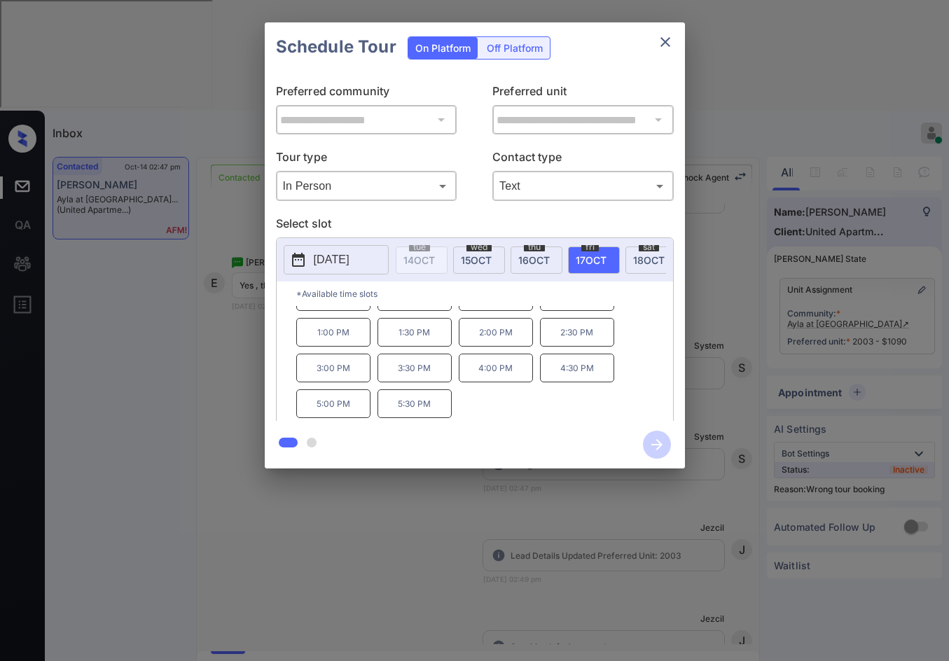
click at [256, 365] on div "**********" at bounding box center [474, 245] width 949 height 491
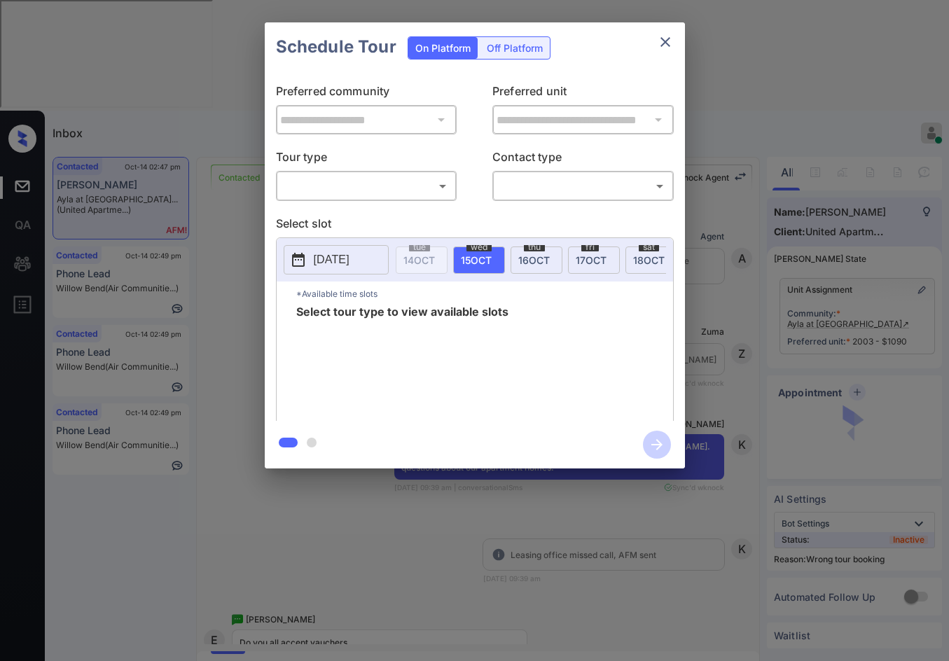
scroll to position [12317, 0]
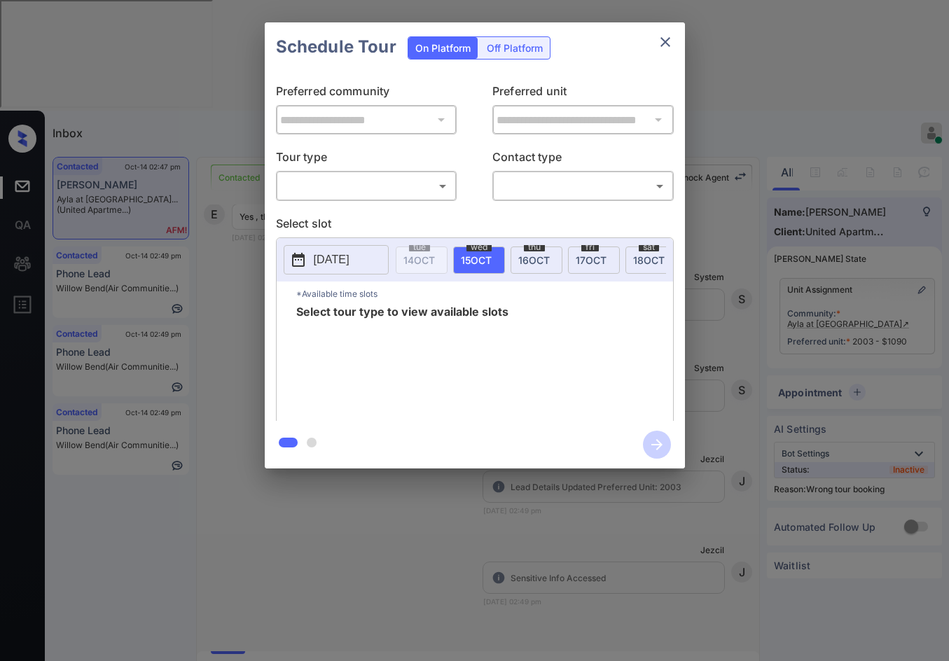
click at [426, 187] on body "Inbox Jezcil Usanastre Online Set yourself offline Set yourself on break Profil…" at bounding box center [474, 330] width 949 height 661
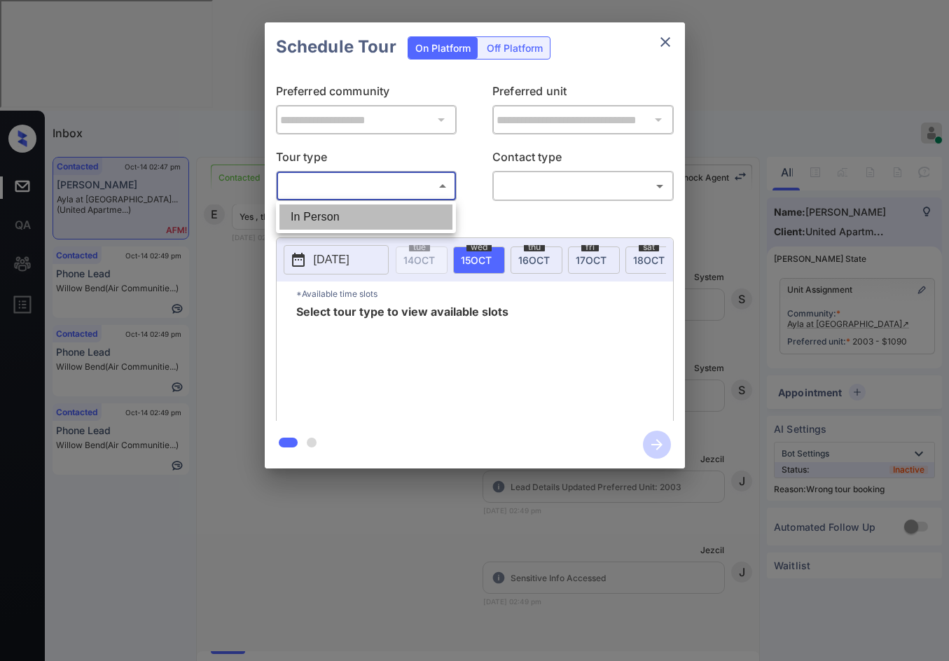
click at [410, 227] on li "In Person" at bounding box center [365, 216] width 173 height 25
type input "********"
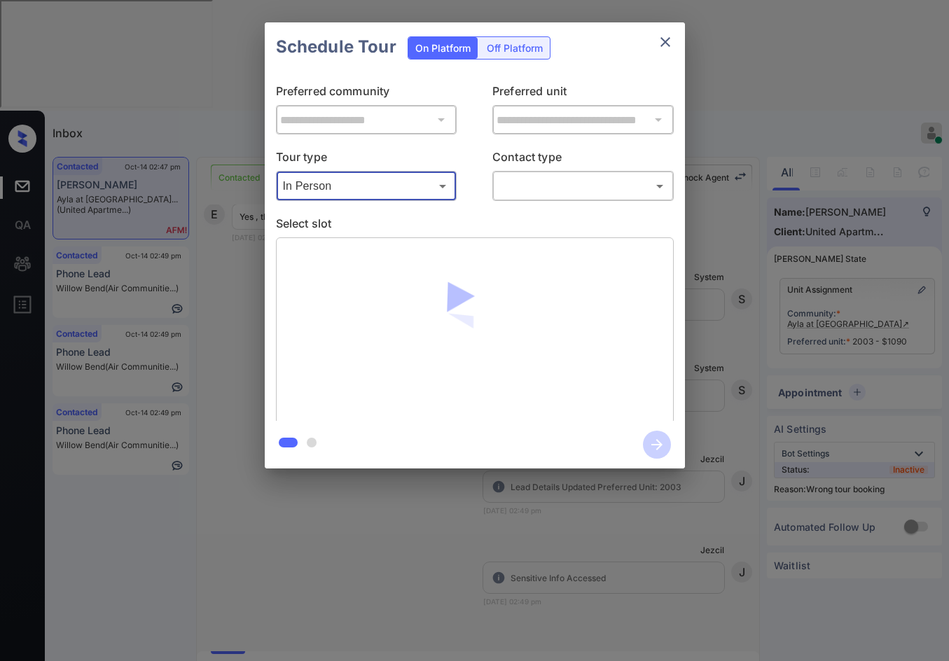
click at [543, 182] on body "Inbox Jezcil Usanastre Online Set yourself offline Set yourself on break Profil…" at bounding box center [474, 330] width 949 height 661
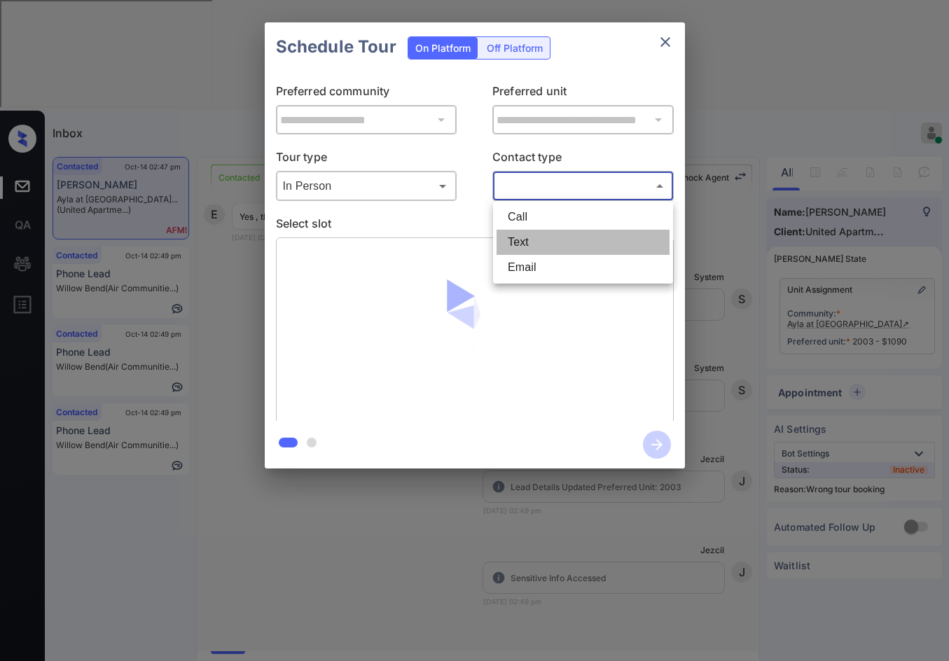
click at [533, 246] on li "Text" at bounding box center [582, 242] width 173 height 25
type input "****"
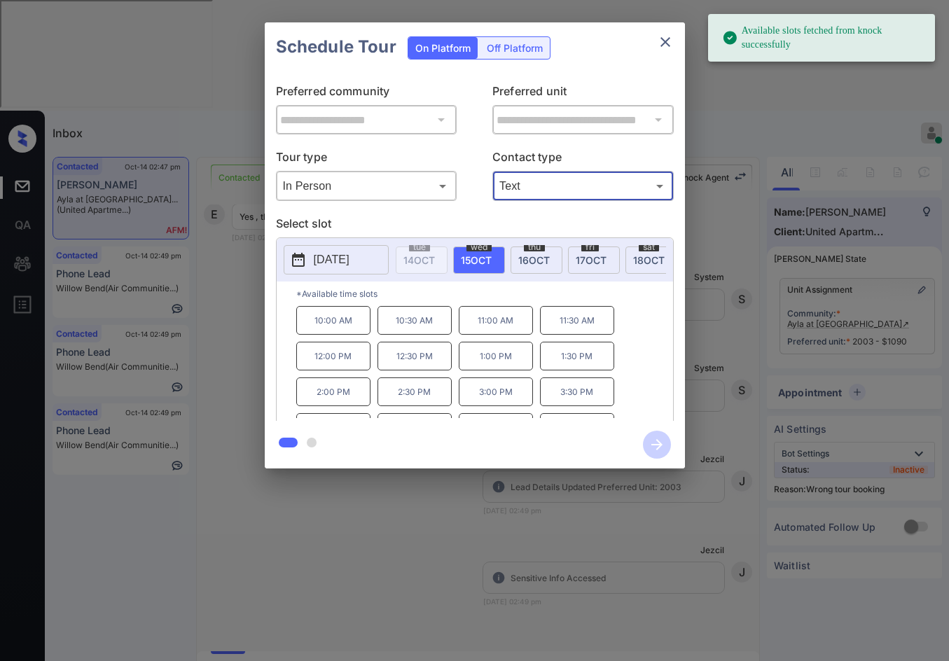
click at [606, 255] on span "17 OCT" at bounding box center [590, 260] width 31 height 12
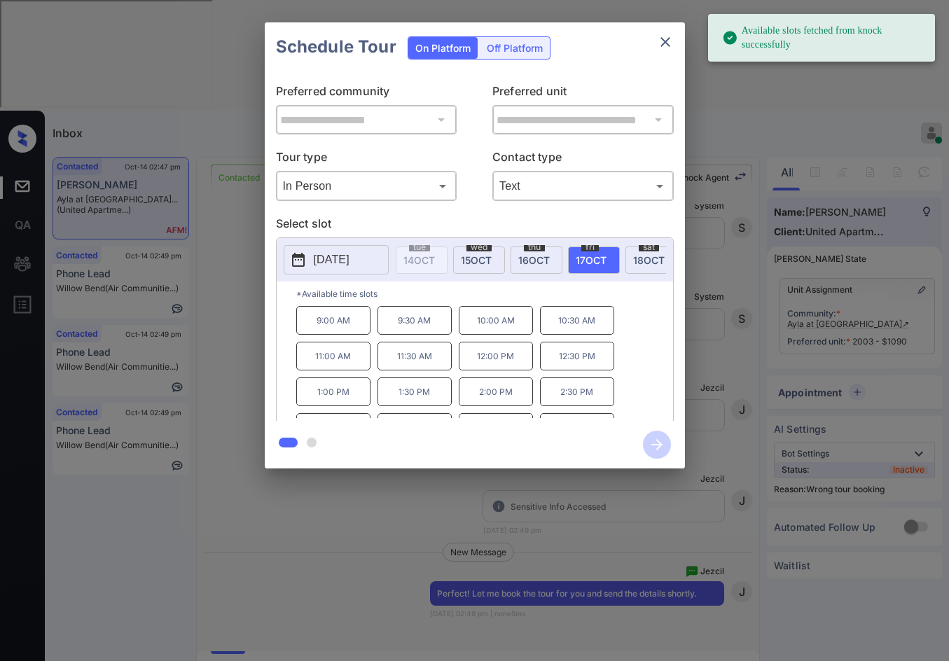
scroll to position [12400, 0]
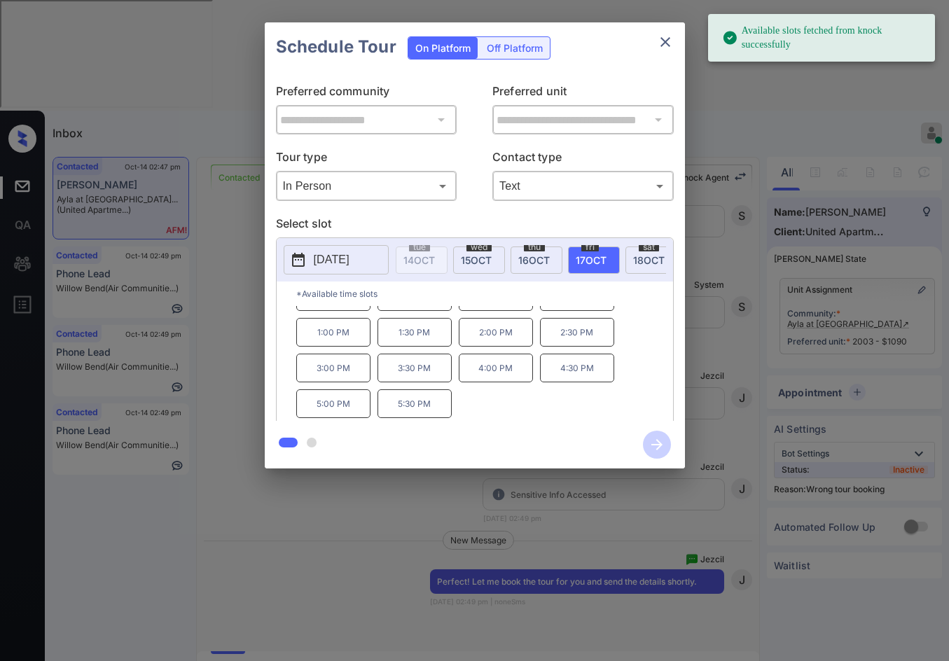
click at [424, 407] on p "5:30 PM" at bounding box center [414, 403] width 74 height 29
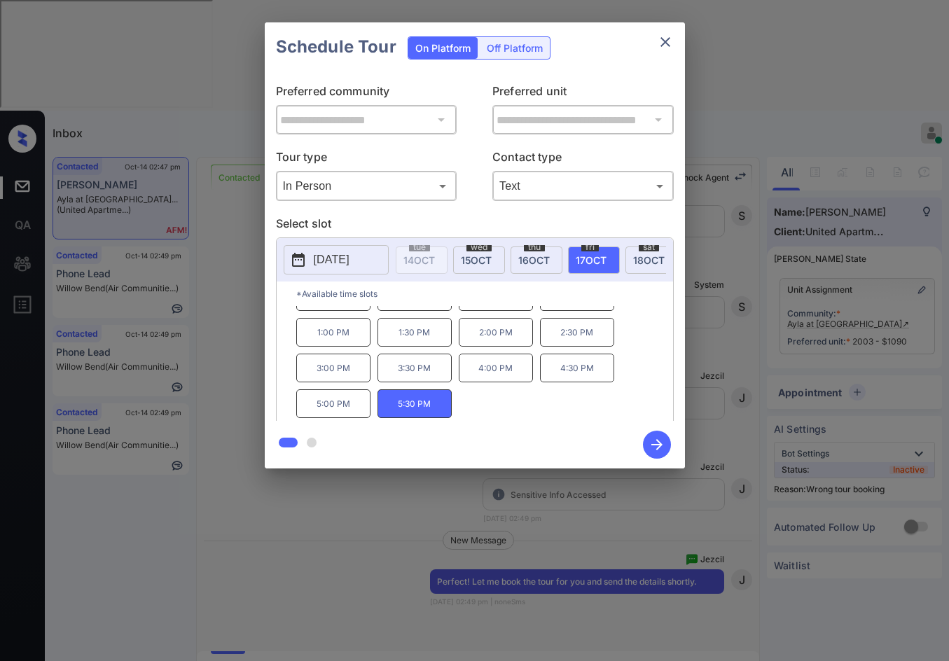
click at [650, 447] on icon "button" at bounding box center [657, 445] width 28 height 28
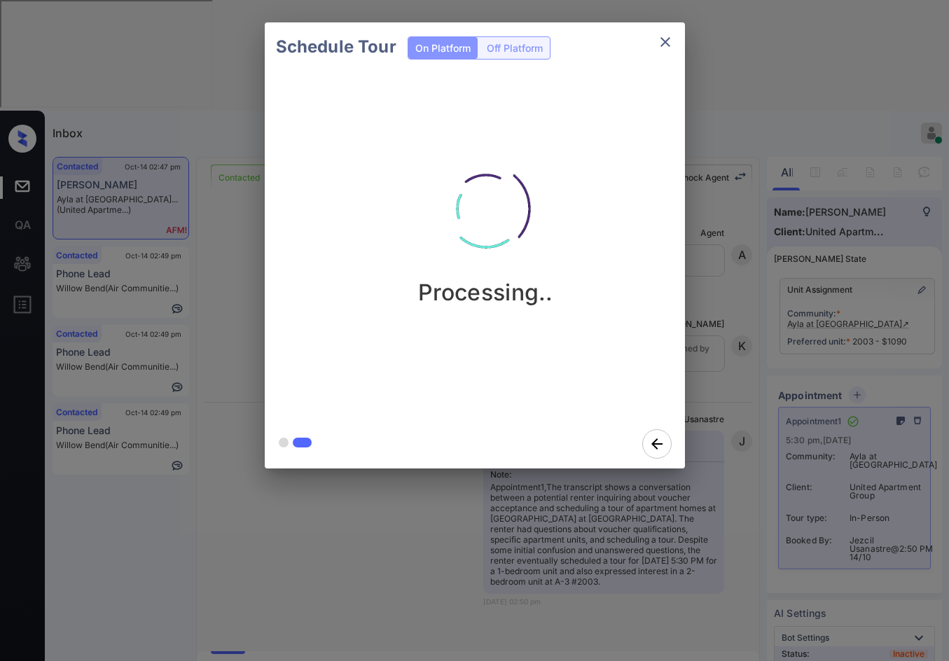
scroll to position [13108, 0]
click at [199, 412] on div "Schedule Tour On Platform Off Platform Processing.." at bounding box center [474, 245] width 949 height 491
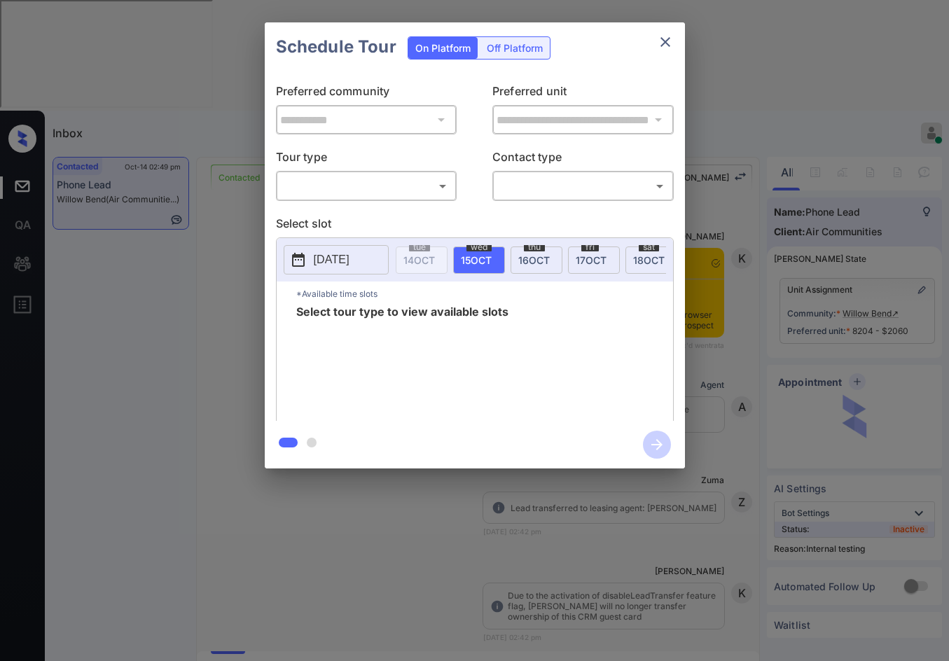
scroll to position [2742, 0]
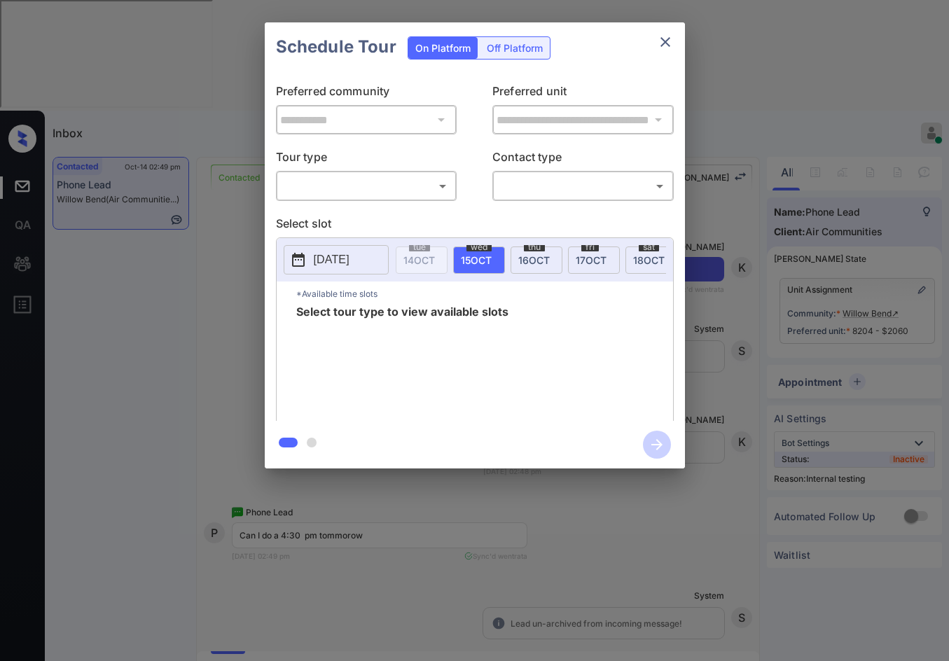
click at [417, 200] on div "​ ​" at bounding box center [366, 186] width 181 height 30
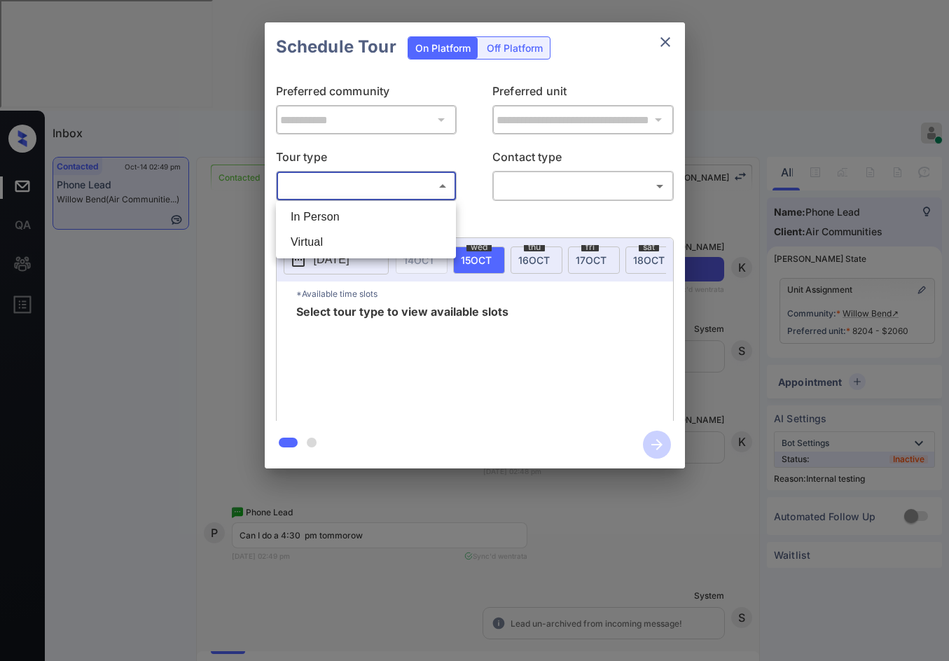
drag, startPoint x: 428, startPoint y: 190, endPoint x: 431, endPoint y: 211, distance: 21.1
click at [429, 190] on body "Inbox Jezcil Usanastre Online Set yourself offline Set yourself on break Profil…" at bounding box center [474, 330] width 949 height 661
click at [428, 215] on li "In Person" at bounding box center [365, 216] width 173 height 25
type input "********"
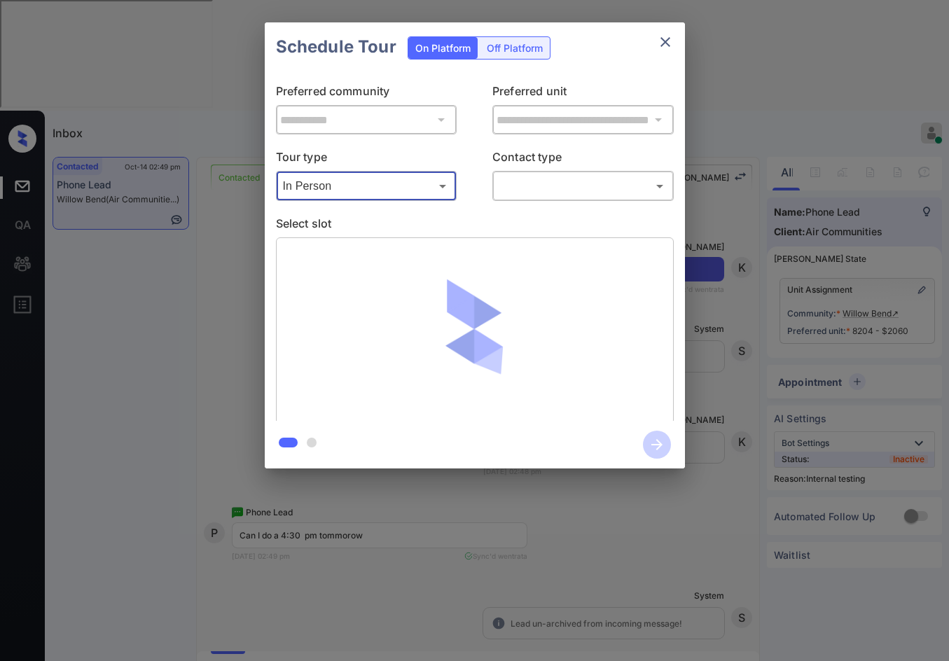
click at [565, 194] on body "Inbox Jezcil Usanastre Online Set yourself offline Set yourself on break Profil…" at bounding box center [474, 330] width 949 height 661
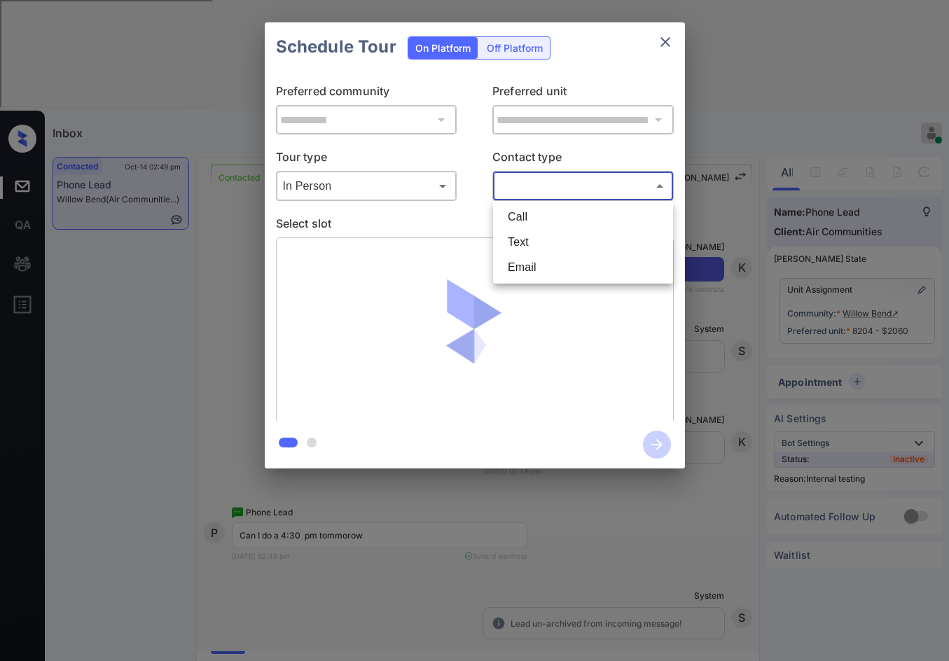
click at [553, 238] on li "Text" at bounding box center [582, 242] width 173 height 25
type input "****"
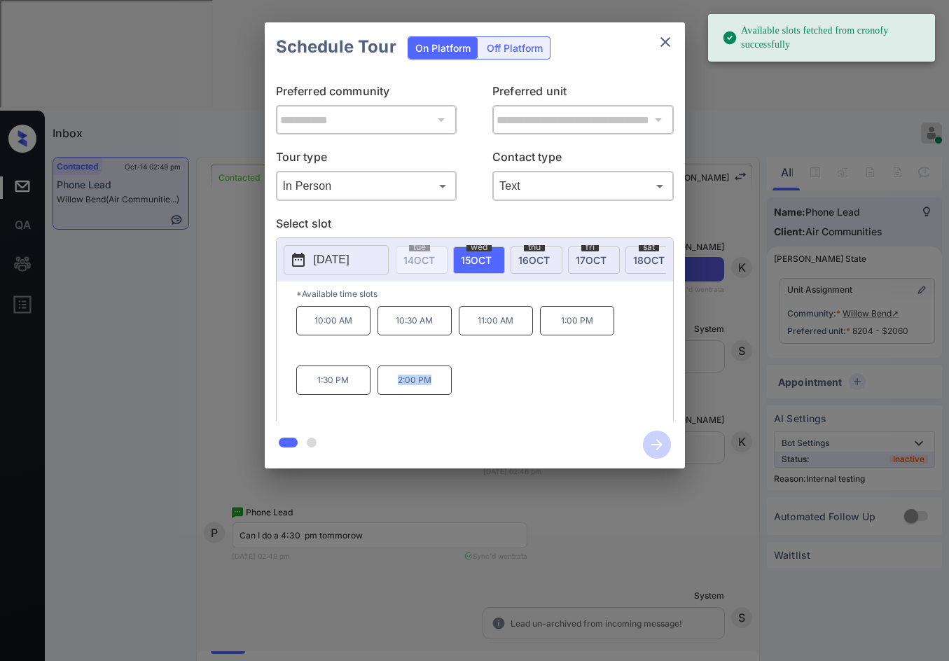
drag, startPoint x: 396, startPoint y: 389, endPoint x: 445, endPoint y: 387, distance: 49.0
click at [445, 387] on p "2:00 PM" at bounding box center [414, 379] width 74 height 29
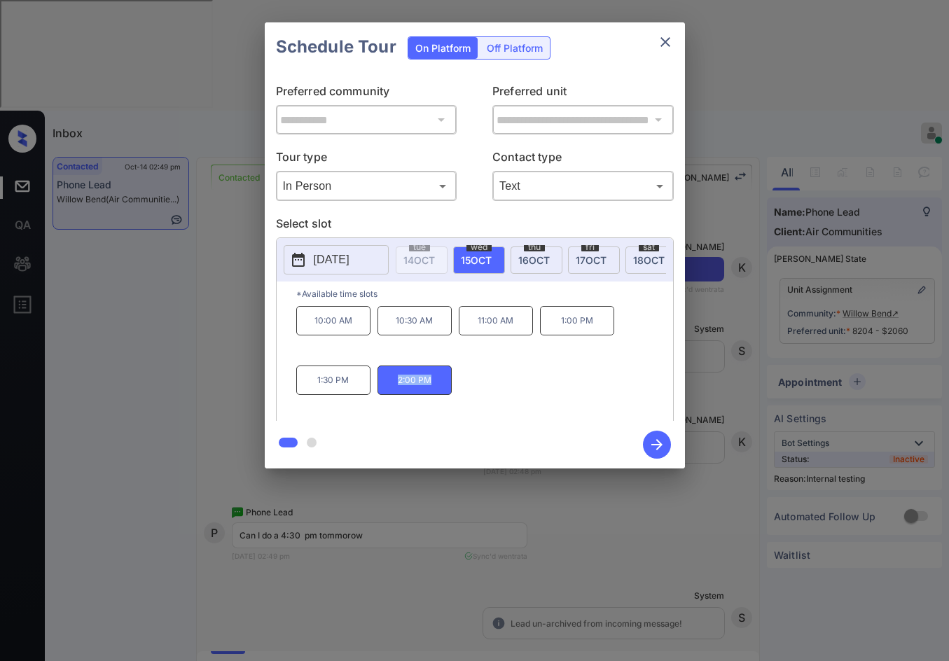
copy p "2:00 PM"
click at [207, 327] on div "**********" at bounding box center [474, 245] width 949 height 491
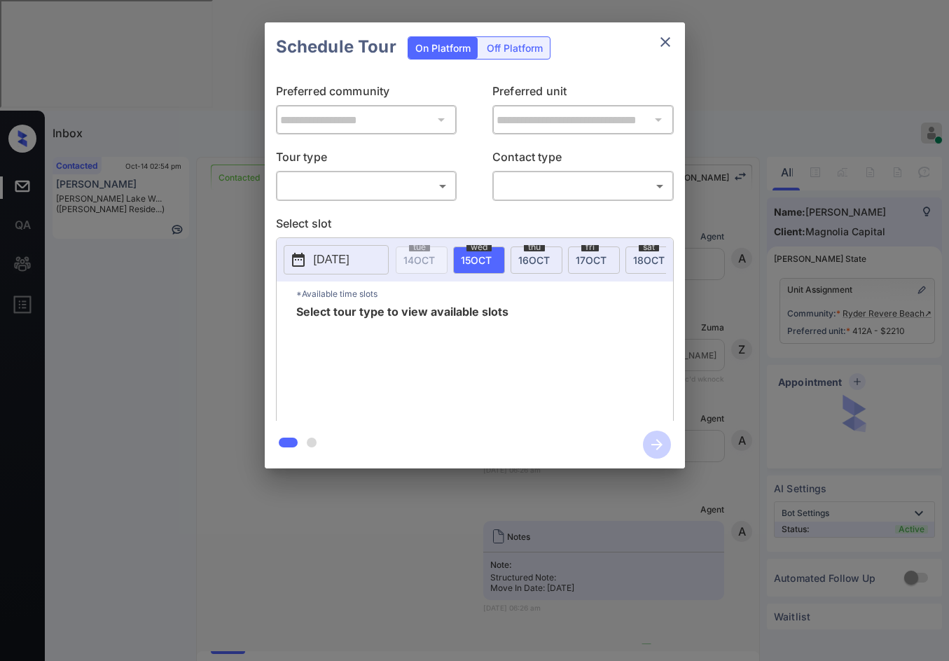
scroll to position [5519, 0]
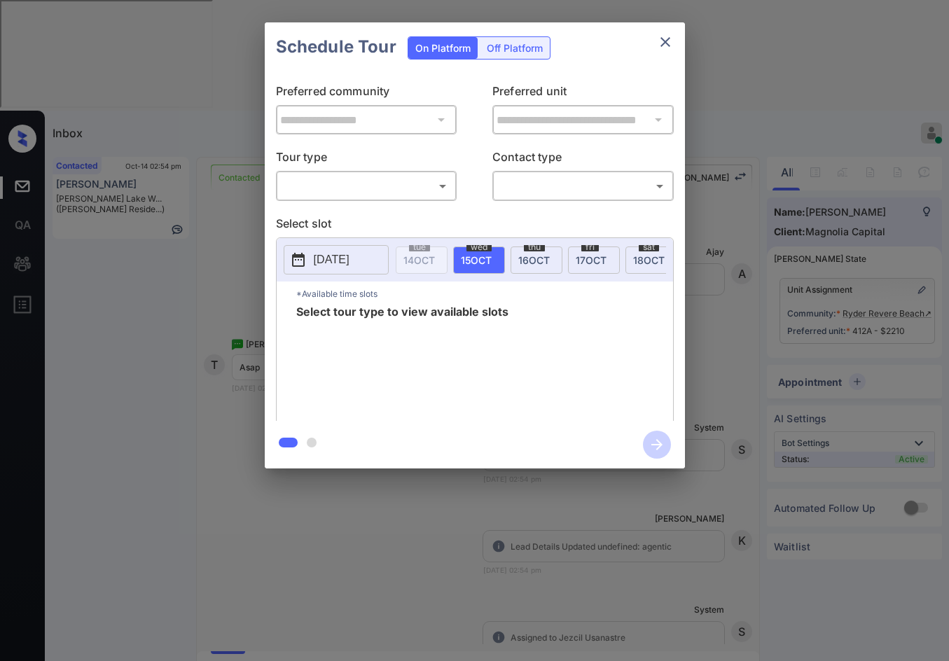
click at [402, 188] on body "Inbox Jezcil Usanastre Online Set yourself offline Set yourself on break Profil…" at bounding box center [474, 330] width 949 height 661
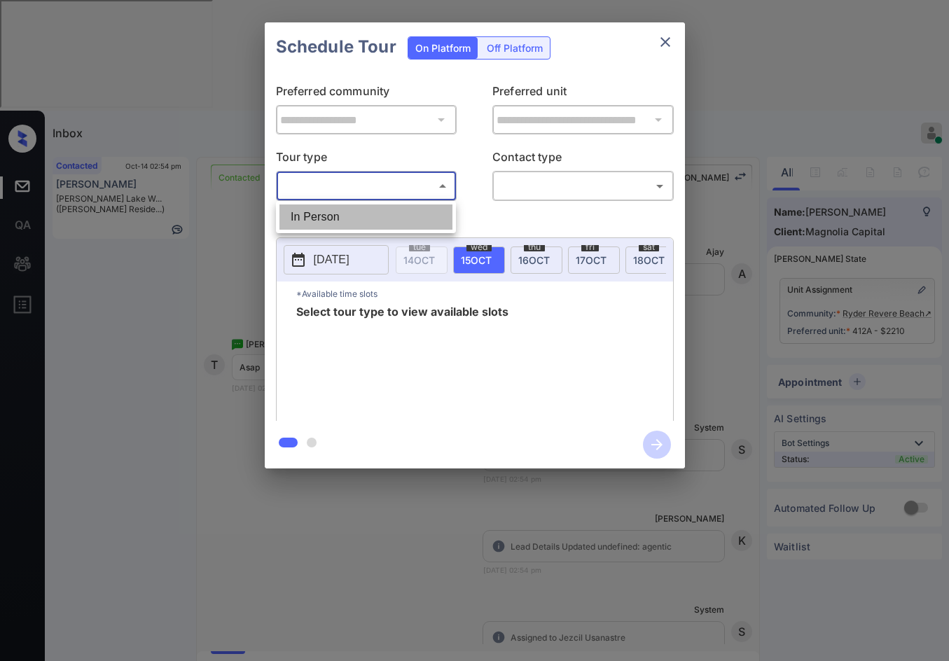
click at [368, 221] on li "In Person" at bounding box center [365, 216] width 173 height 25
type input "********"
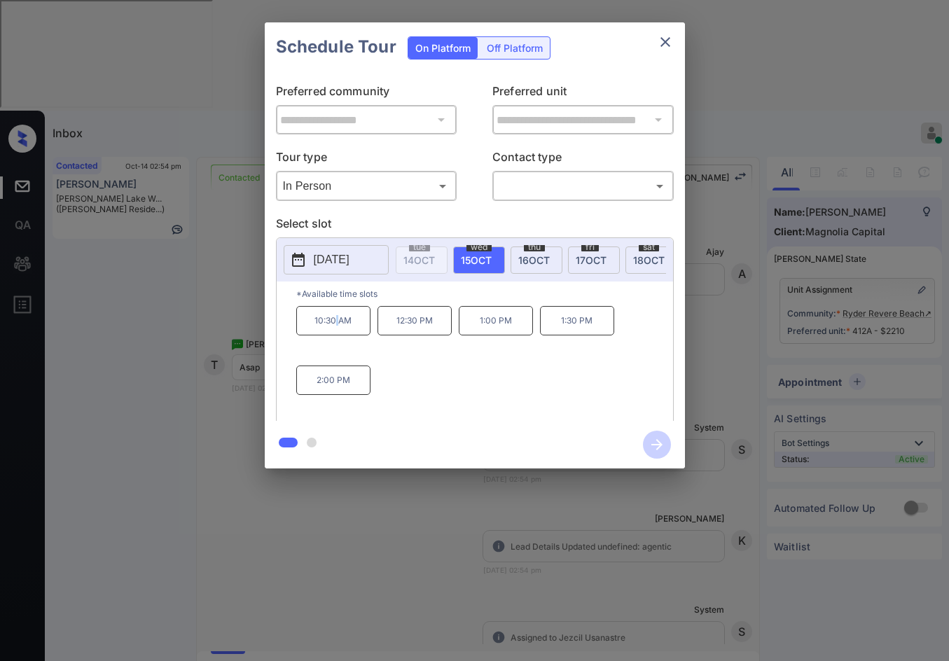
click at [342, 329] on p "10:30 AM" at bounding box center [333, 320] width 74 height 29
drag, startPoint x: 307, startPoint y: 329, endPoint x: 360, endPoint y: 326, distance: 52.6
click at [360, 326] on p "10:30 AM" at bounding box center [333, 320] width 74 height 29
copy p "10:30 AM"
drag, startPoint x: 490, startPoint y: 340, endPoint x: 512, endPoint y: 340, distance: 21.7
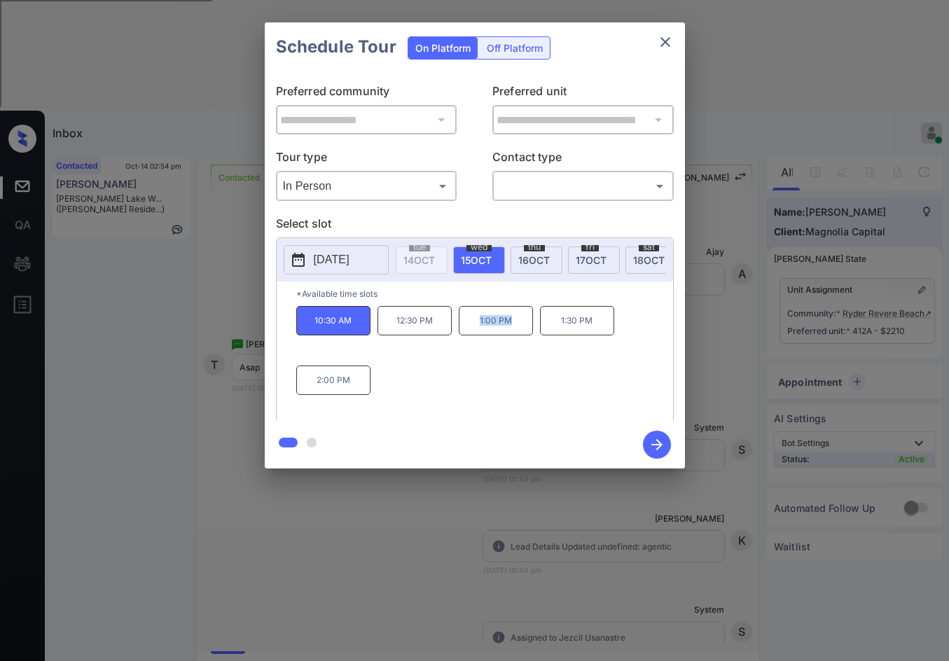
click at [512, 335] on p "1:00 PM" at bounding box center [496, 320] width 74 height 29
copy p "1:00 PM"
drag, startPoint x: 305, startPoint y: 390, endPoint x: 361, endPoint y: 390, distance: 56.0
click at [361, 390] on p "2:00 PM" at bounding box center [333, 379] width 74 height 29
copy p "2:00 PM"
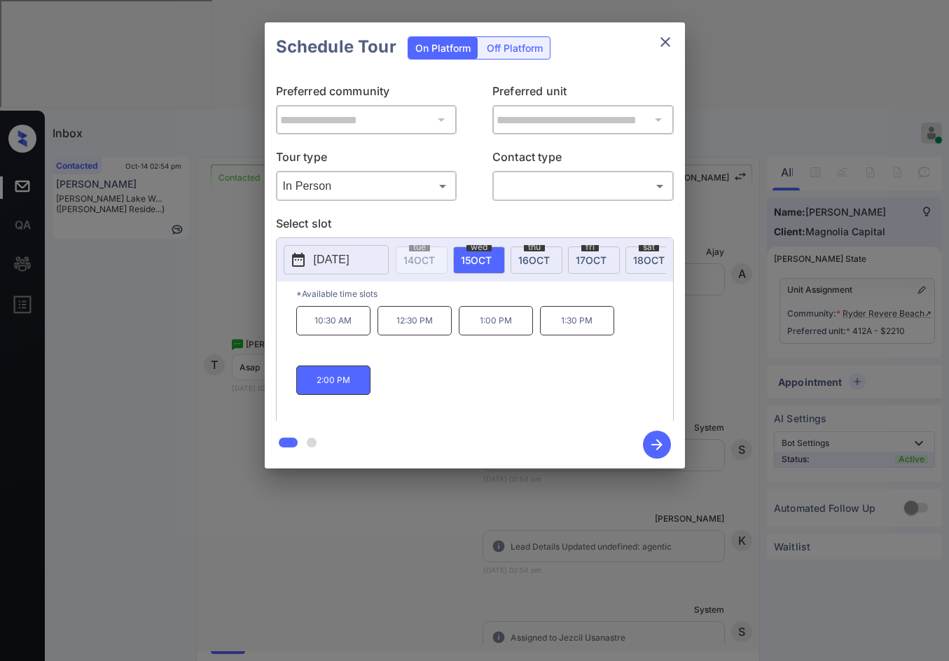
click at [214, 307] on div "**********" at bounding box center [474, 245] width 949 height 491
